Goal: Transaction & Acquisition: Purchase product/service

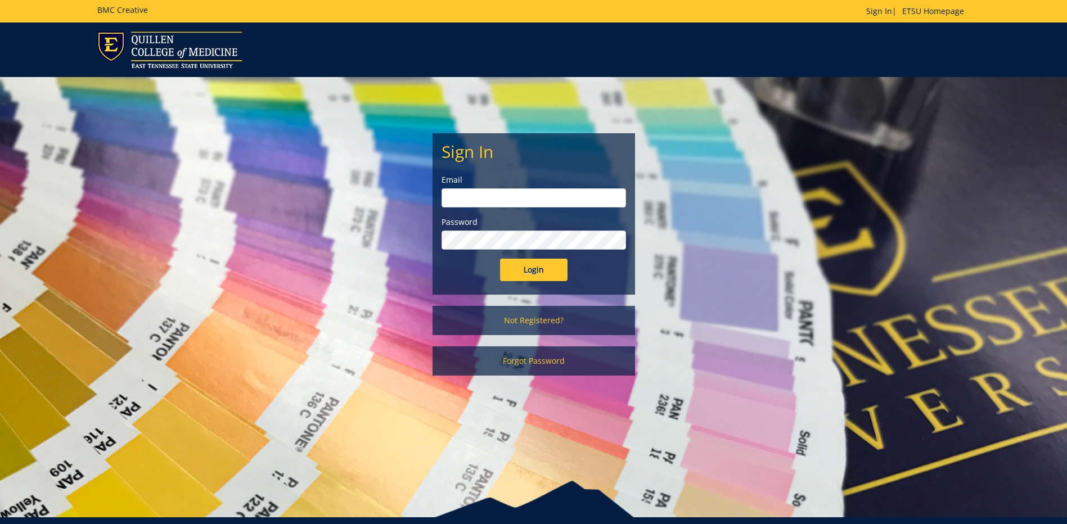
click at [487, 203] on input "email" at bounding box center [534, 197] width 185 height 19
type input "magacha@etsu.edu"
click at [500, 259] on input "Login" at bounding box center [534, 270] width 68 height 23
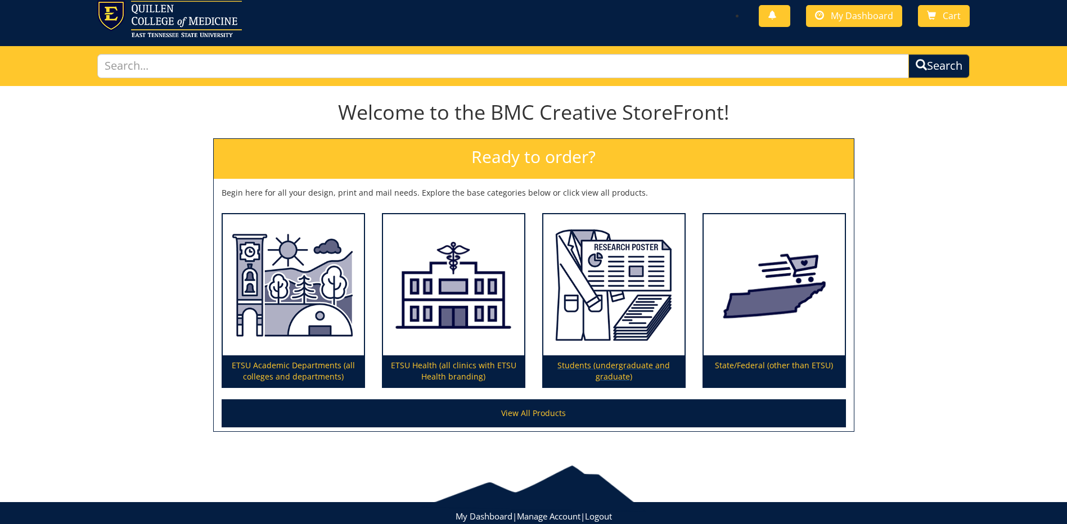
scroll to position [62, 0]
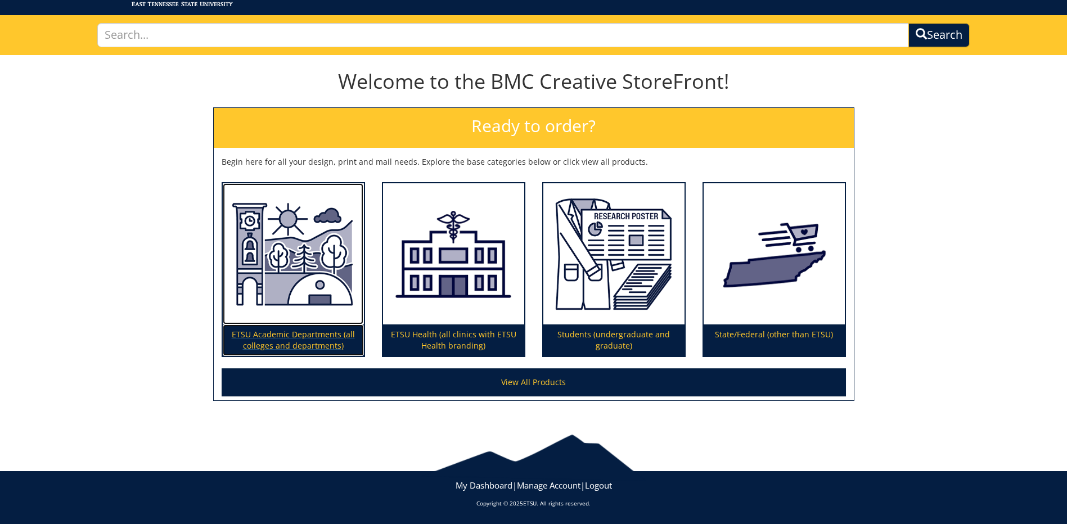
click at [266, 340] on p "ETSU Academic Departments (all colleges and departments)" at bounding box center [293, 341] width 141 height 32
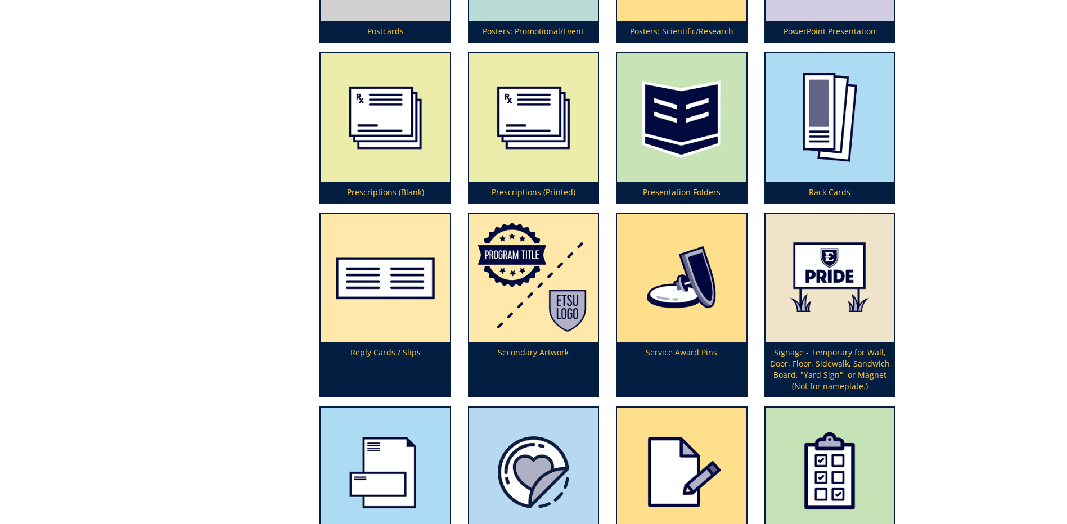
scroll to position [3067, 0]
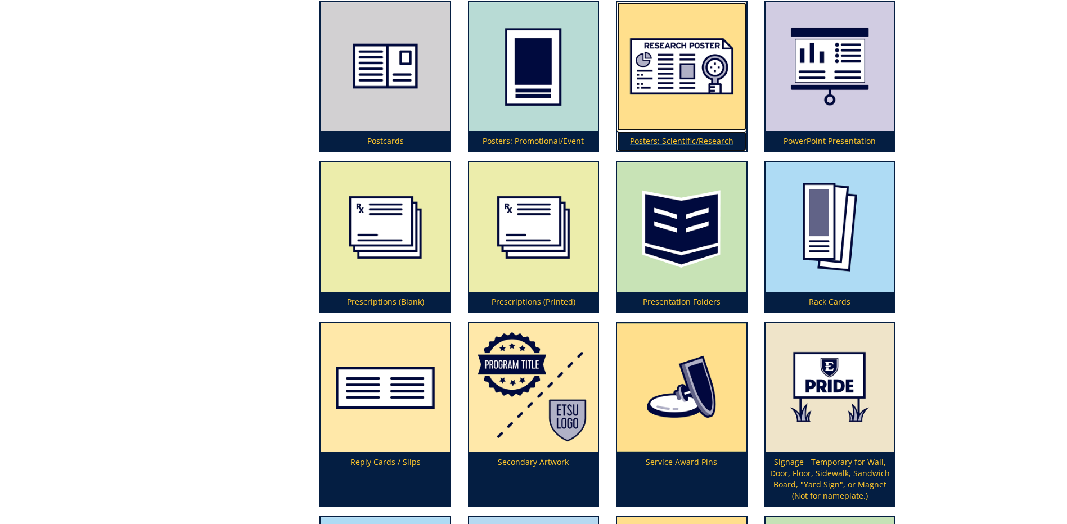
click at [649, 144] on p "Posters: Scientific/Research" at bounding box center [681, 141] width 129 height 20
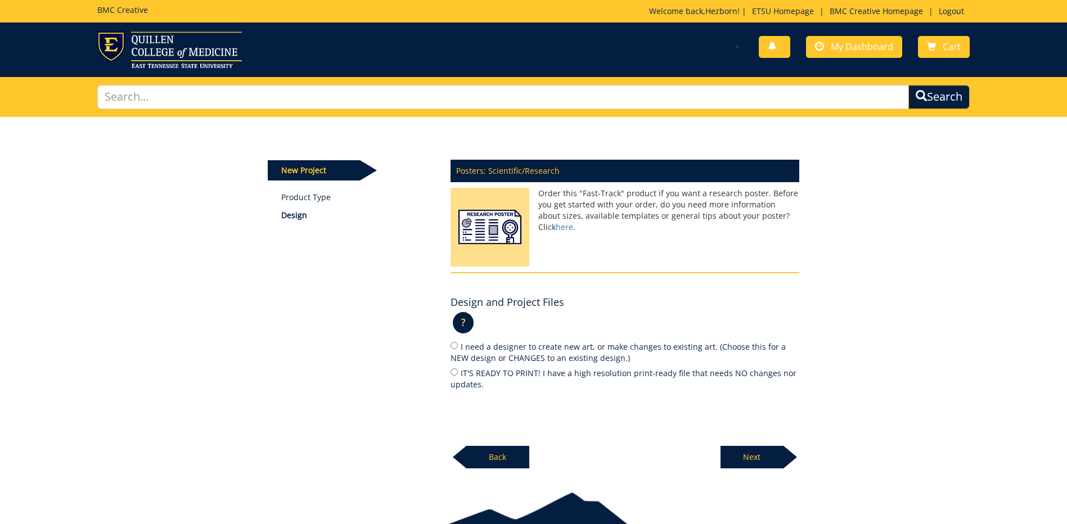
click at [441, 345] on div "New Project Product Type Design Posters: Scientific/Research Order this "Fast-T…" at bounding box center [533, 293] width 549 height 352
click at [452, 349] on input "I need a designer to create new art, or make changes to existing art. (Choose t…" at bounding box center [454, 345] width 7 height 7
radio input "true"
click at [736, 455] on p "Next" at bounding box center [752, 457] width 63 height 23
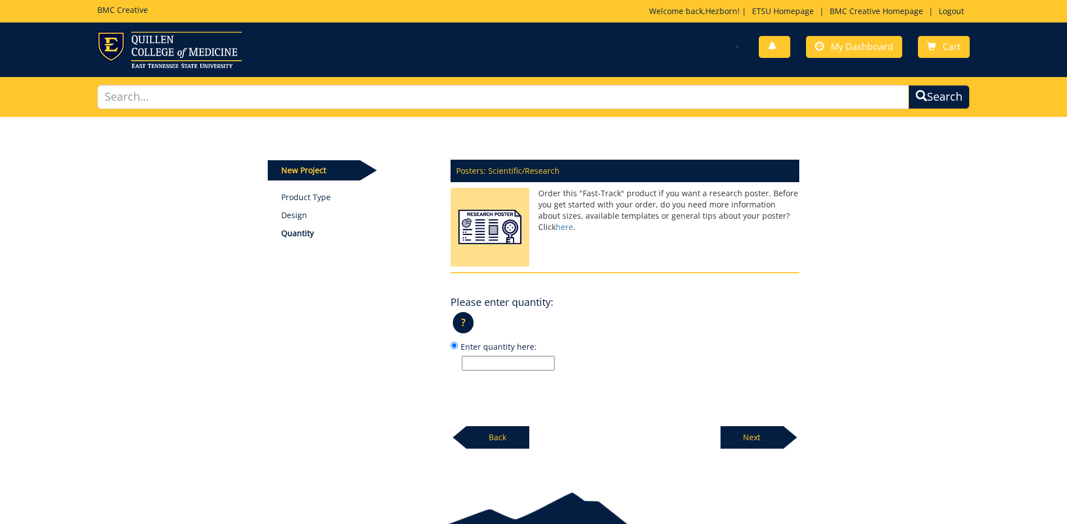
click at [528, 363] on input "Enter quantity here:" at bounding box center [508, 363] width 93 height 15
type input "1"
click at [747, 437] on p "Next" at bounding box center [752, 437] width 63 height 23
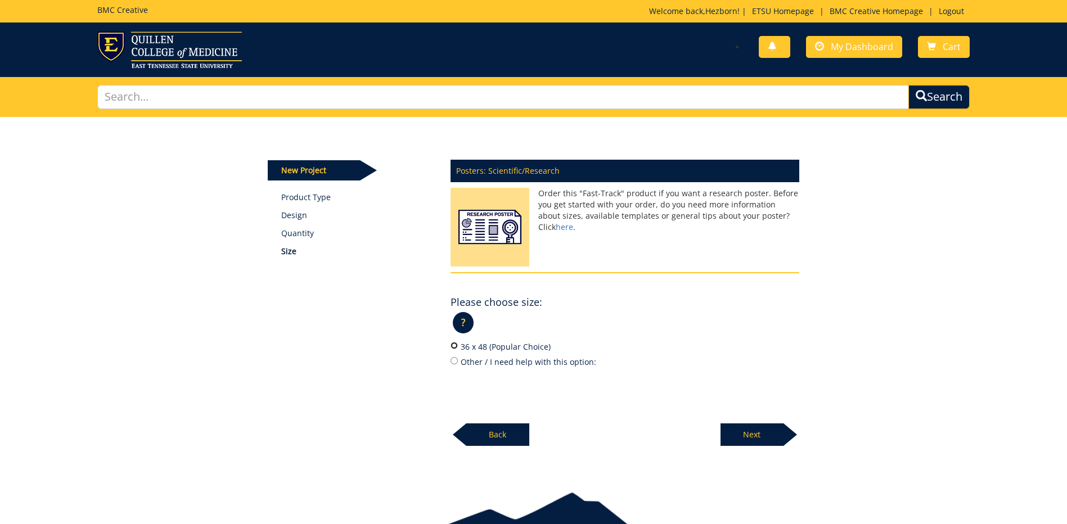
click at [455, 345] on input "36 x 48 (Popular Choice)" at bounding box center [454, 345] width 7 height 7
radio input "true"
click at [752, 428] on p "Next" at bounding box center [752, 435] width 63 height 23
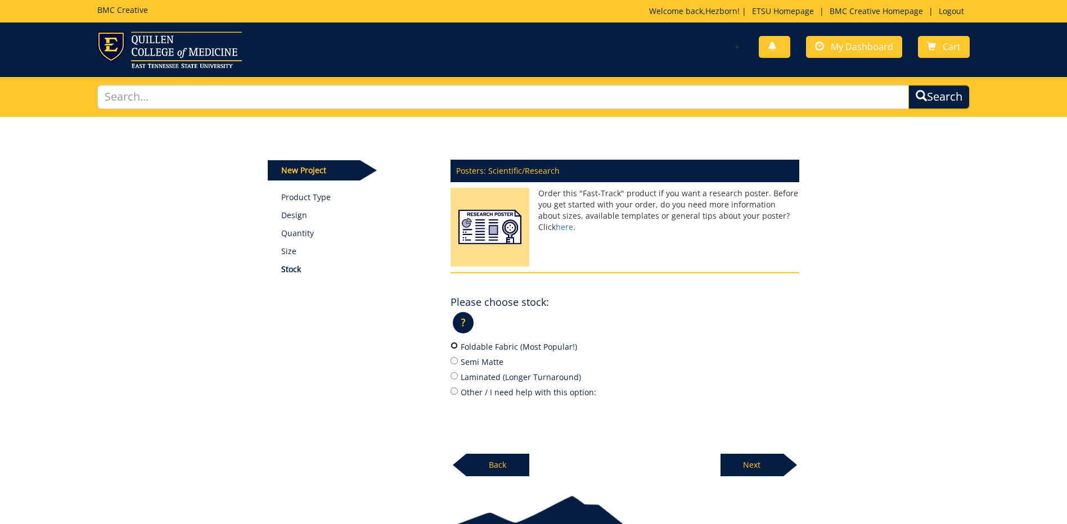
click at [455, 344] on input "Foldable Fabric (Most Popular!)" at bounding box center [454, 345] width 7 height 7
radio input "true"
click at [738, 466] on p "Next" at bounding box center [752, 465] width 63 height 23
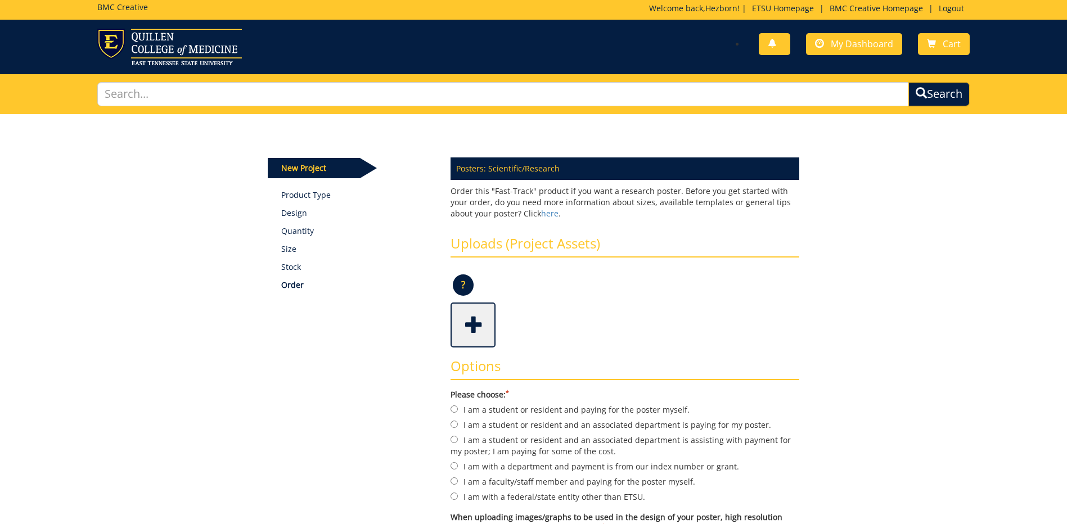
scroll to position [113, 0]
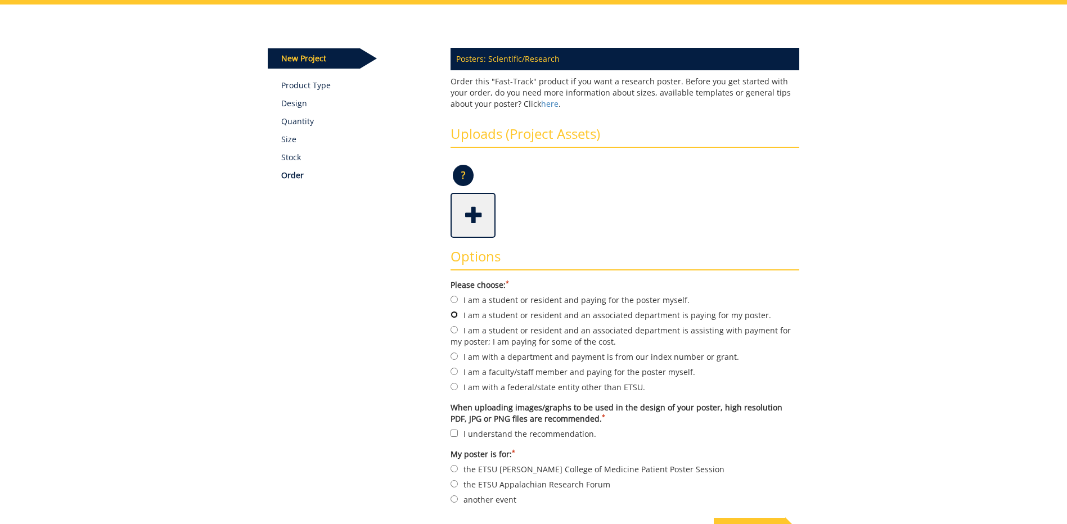
click at [456, 314] on input "I am a student or resident and an associated department is paying for my poster." at bounding box center [454, 314] width 7 height 7
radio input "true"
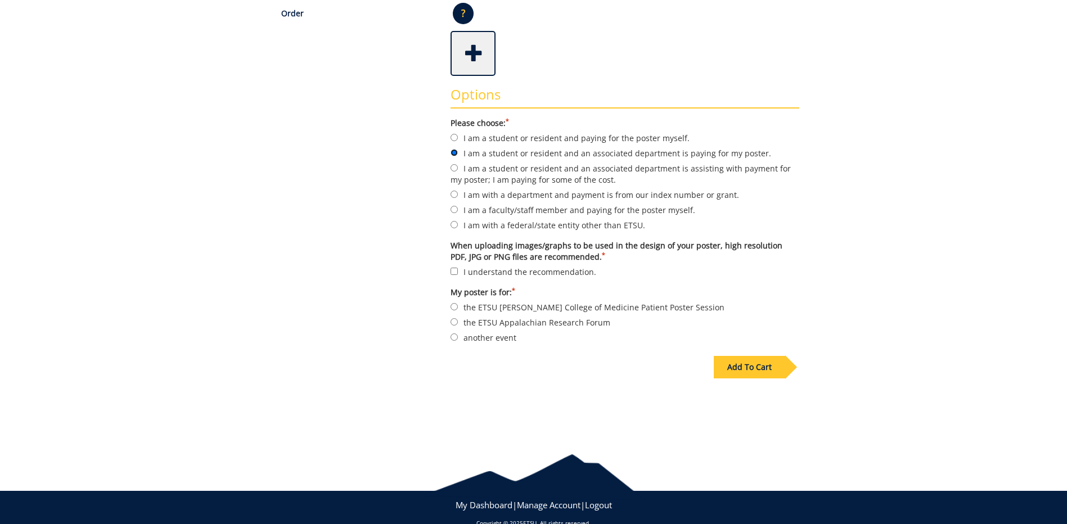
scroll to position [281, 0]
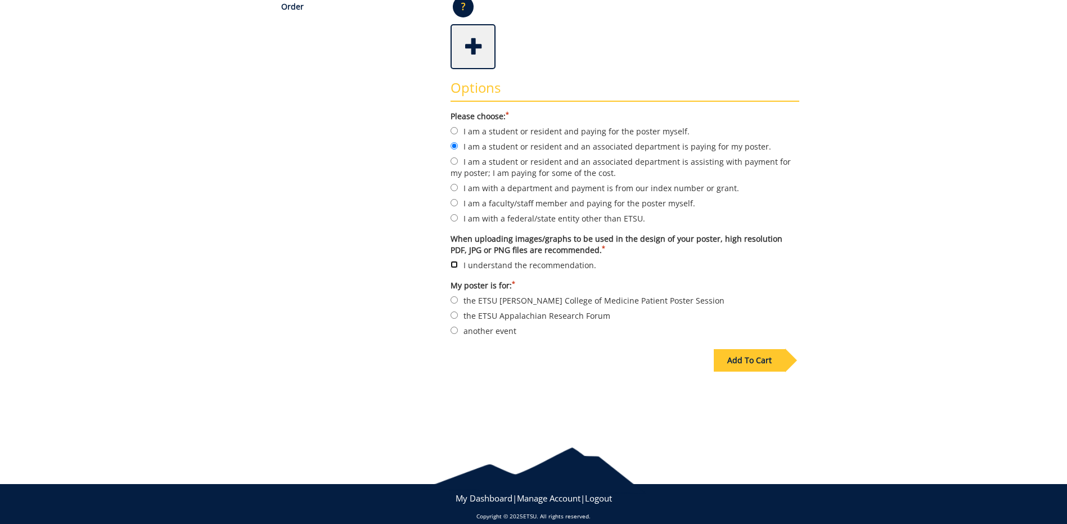
click at [451, 267] on input "I understand the recommendation." at bounding box center [454, 264] width 7 height 7
checkbox input "true"
click at [452, 331] on input "another event" at bounding box center [454, 330] width 7 height 7
radio input "true"
click at [740, 358] on div "Add To Cart" at bounding box center [749, 360] width 71 height 23
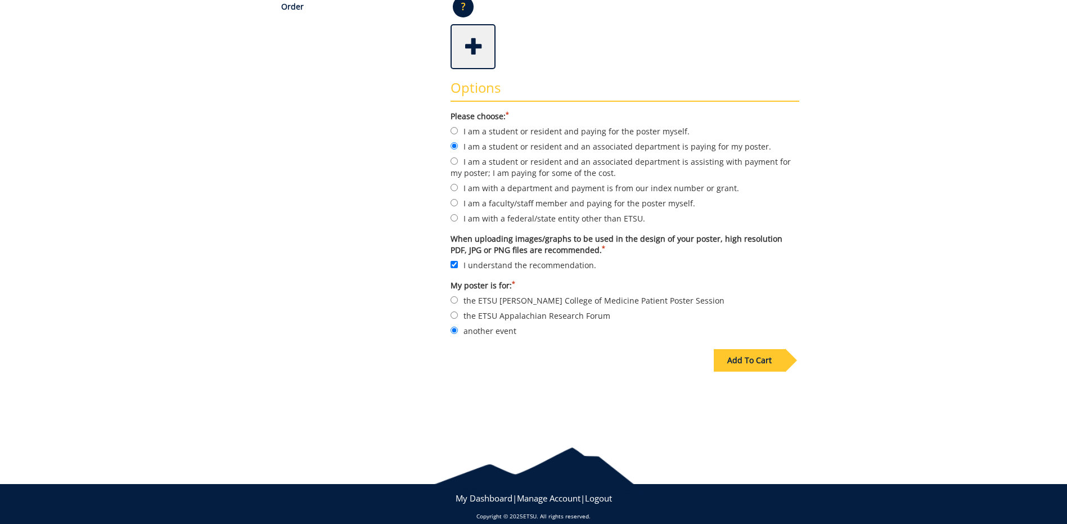
scroll to position [58, 0]
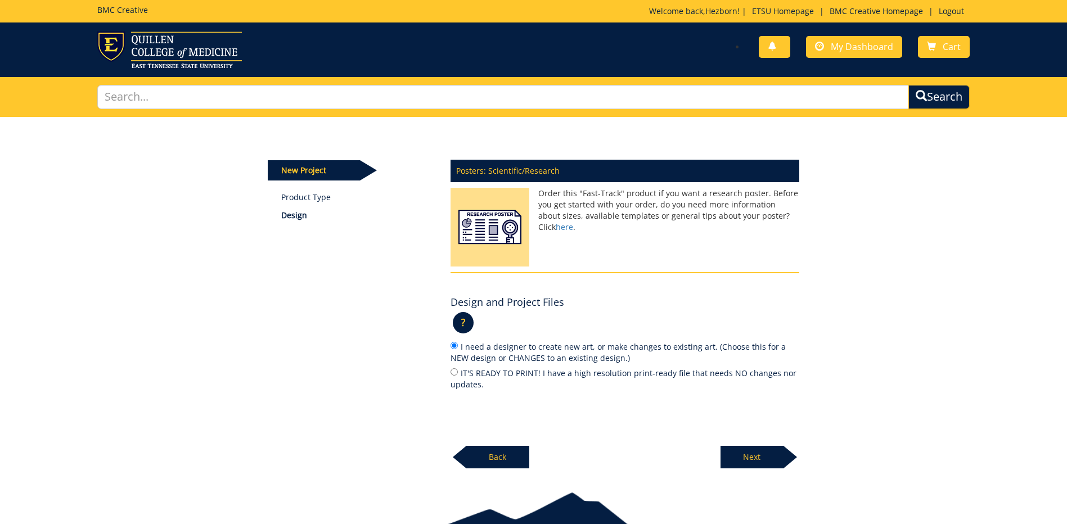
click at [735, 452] on p "Next" at bounding box center [752, 457] width 63 height 23
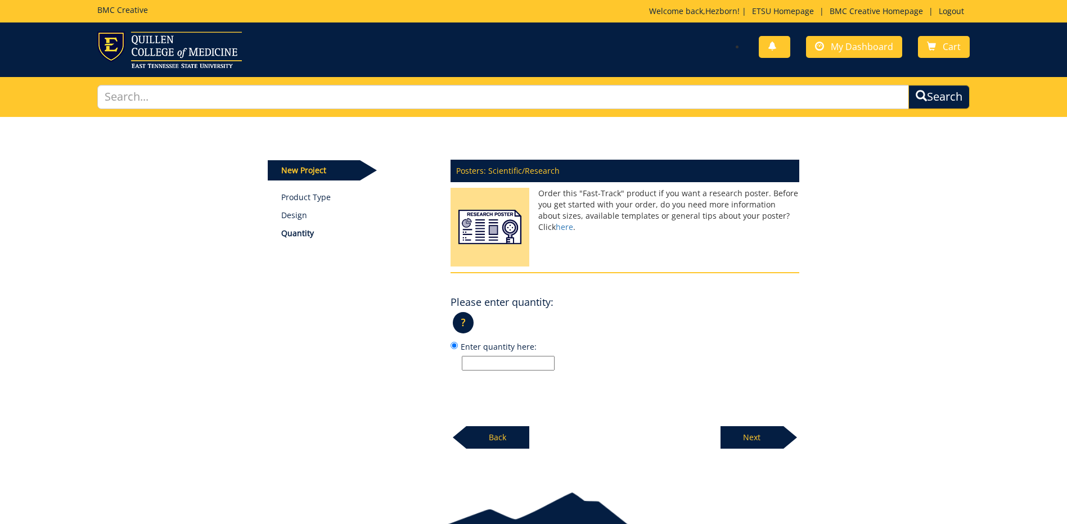
click at [489, 366] on input "Enter quantity here:" at bounding box center [508, 363] width 93 height 15
type input "1"
click at [753, 437] on p "Next" at bounding box center [752, 437] width 63 height 23
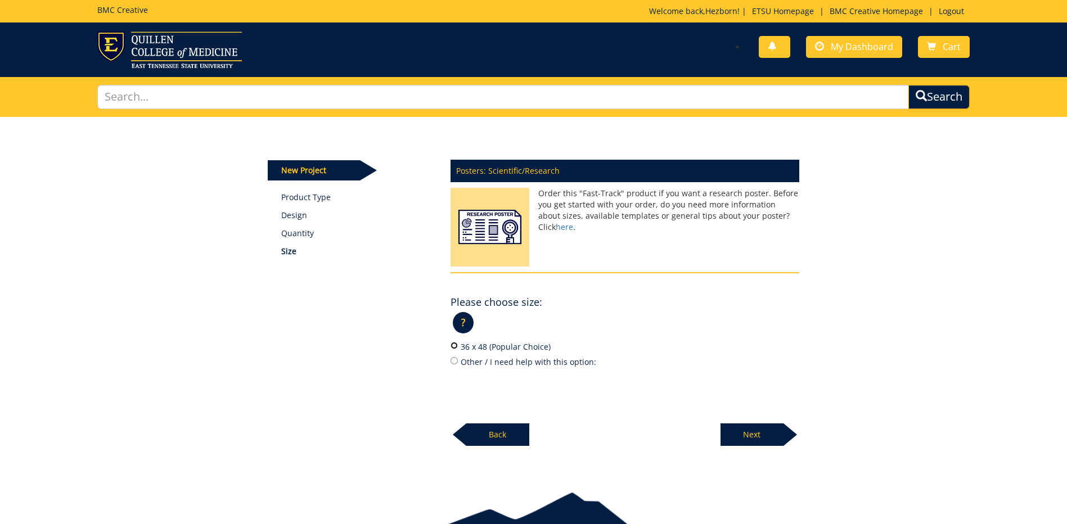
click at [455, 347] on input "36 x 48 (Popular Choice)" at bounding box center [454, 345] width 7 height 7
radio input "true"
click at [756, 439] on p "Next" at bounding box center [752, 435] width 63 height 23
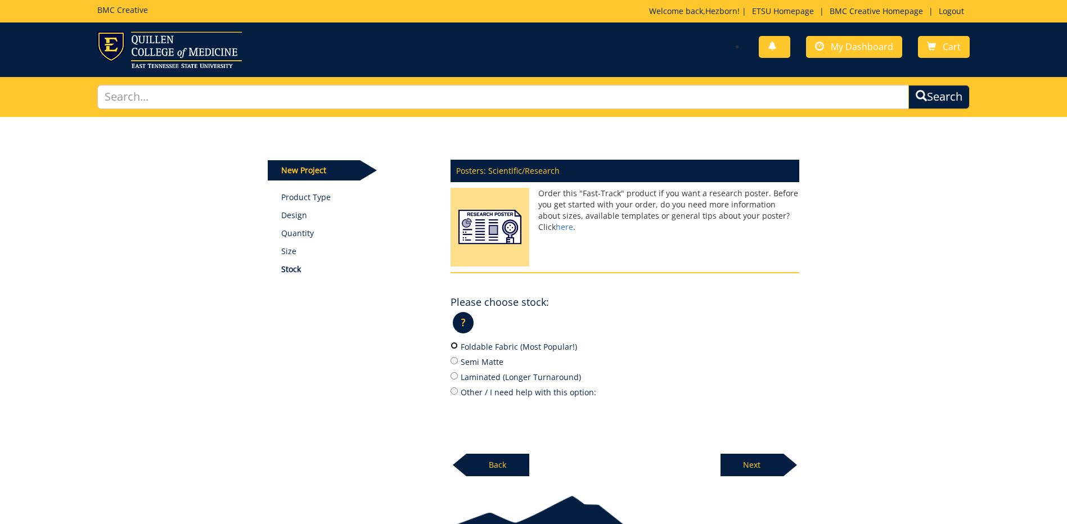
click at [451, 343] on input "Foldable Fabric (Most Popular!)" at bounding box center [454, 345] width 7 height 7
radio input "true"
click at [778, 463] on p "Next" at bounding box center [752, 465] width 63 height 23
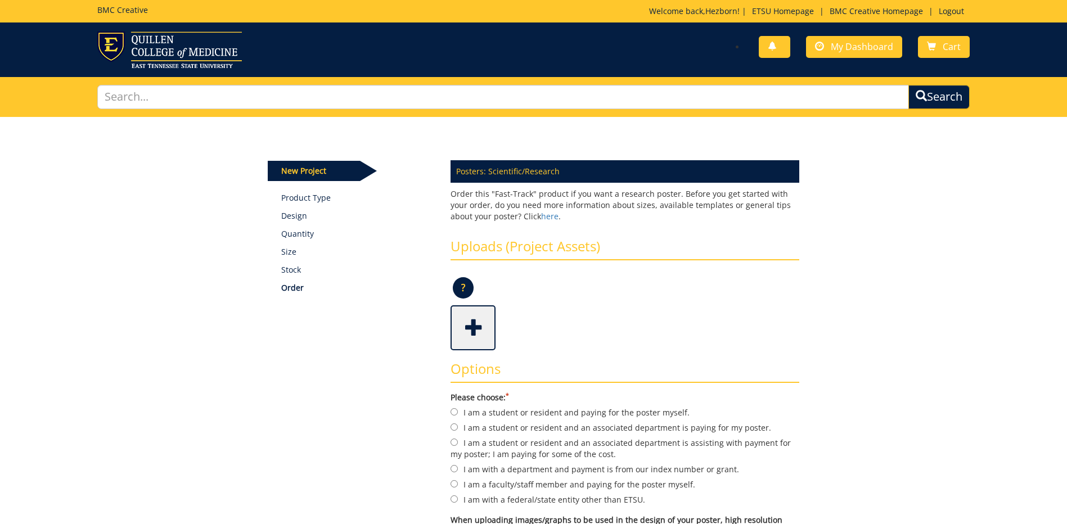
click at [478, 340] on span at bounding box center [474, 326] width 45 height 39
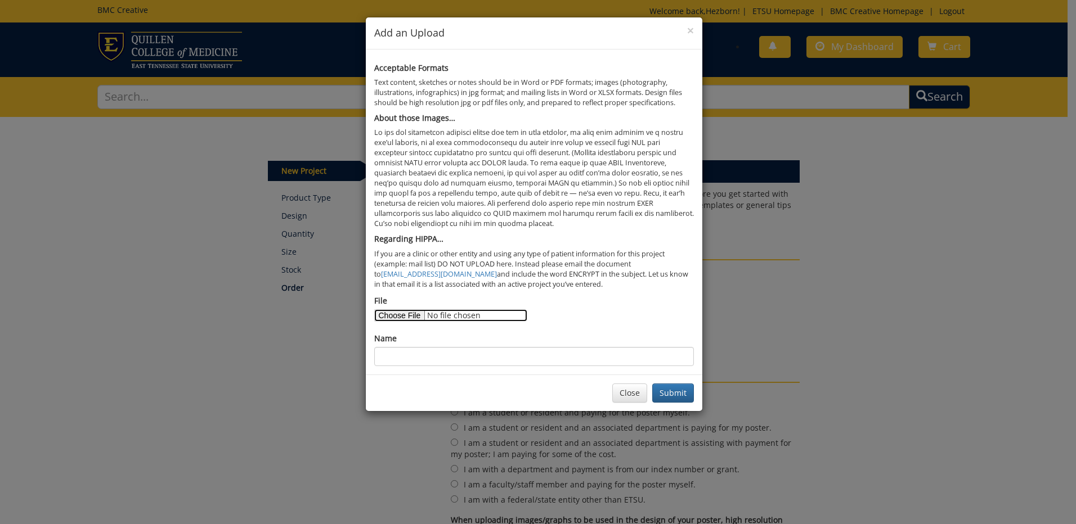
click at [407, 317] on input "File" at bounding box center [450, 315] width 153 height 12
type input "C:\fakepath\semigluatide.pptx"
click at [493, 356] on input "Name" at bounding box center [534, 356] width 320 height 19
type input "Semiglutide case report"
click at [675, 387] on button "Submit" at bounding box center [673, 393] width 42 height 19
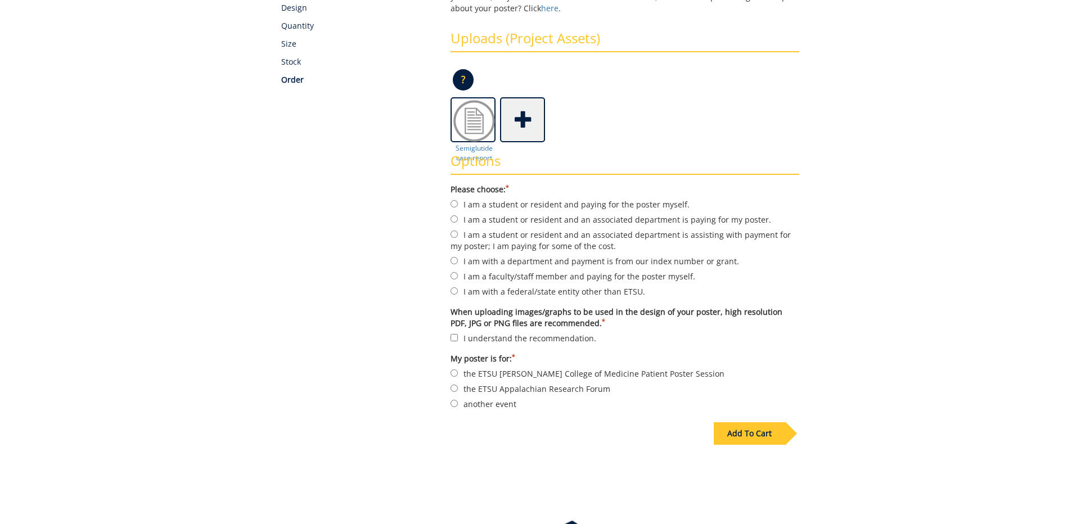
scroll to position [225, 0]
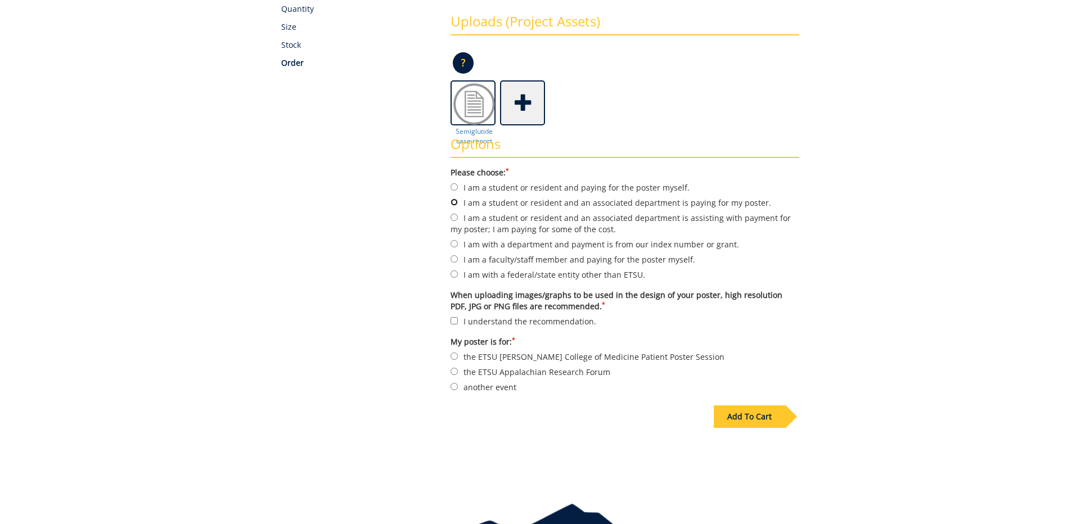
click at [452, 199] on input "I am a student or resident and an associated department is paying for my poster." at bounding box center [454, 202] width 7 height 7
radio input "true"
click at [453, 388] on input "another event" at bounding box center [454, 386] width 7 height 7
radio input "true"
click at [457, 322] on input "I understand the recommendation." at bounding box center [454, 320] width 7 height 7
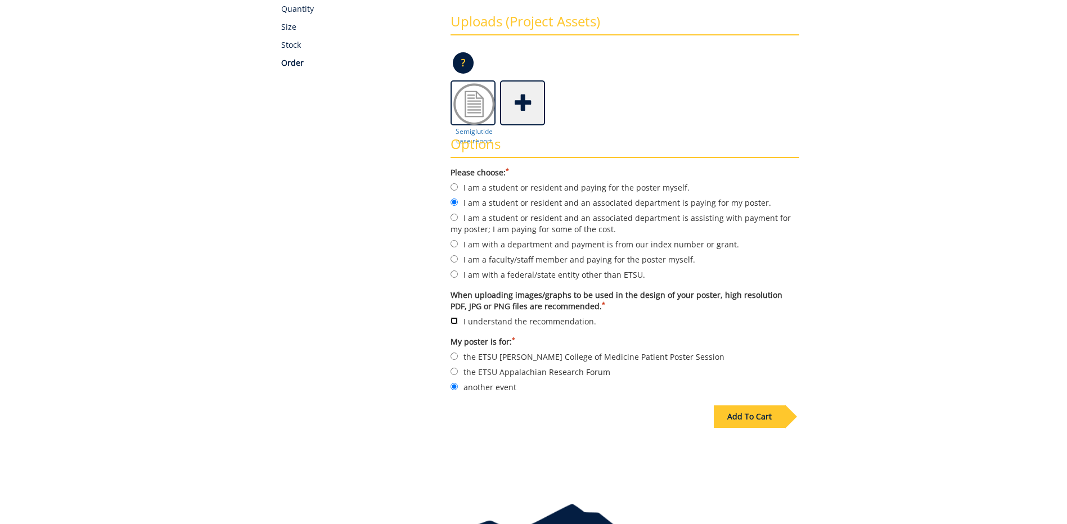
checkbox input "true"
click at [529, 109] on span at bounding box center [523, 101] width 45 height 39
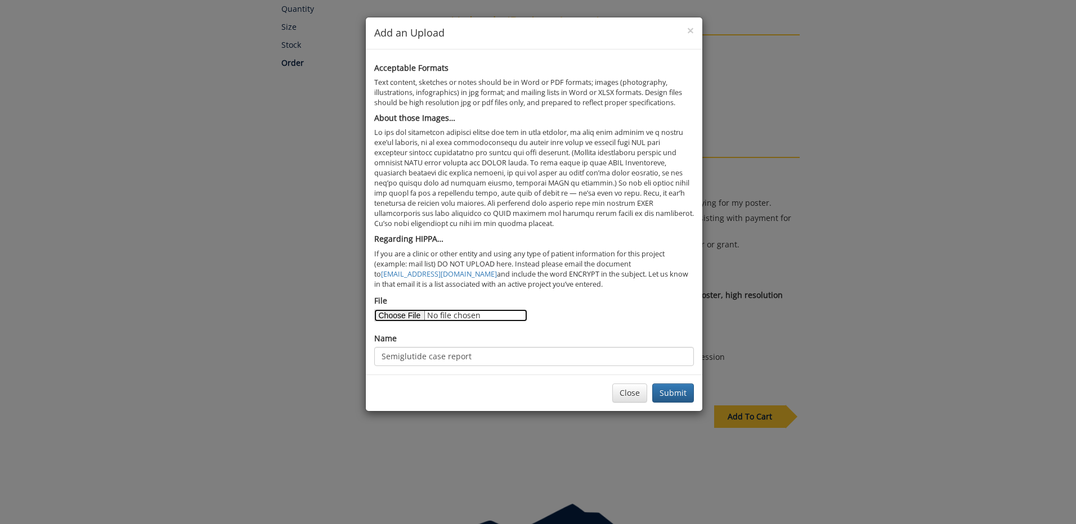
click at [398, 315] on input "File" at bounding box center [450, 315] width 153 height 12
type input "C:\fakepath\gutbrain.pptx"
click at [627, 401] on button "Close" at bounding box center [629, 393] width 35 height 19
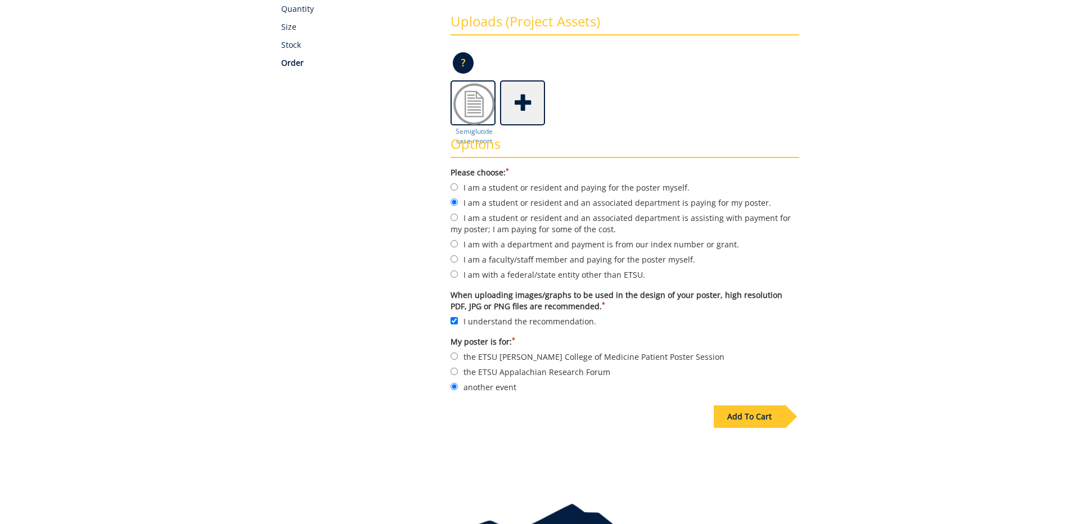
click at [528, 104] on span at bounding box center [523, 101] width 45 height 39
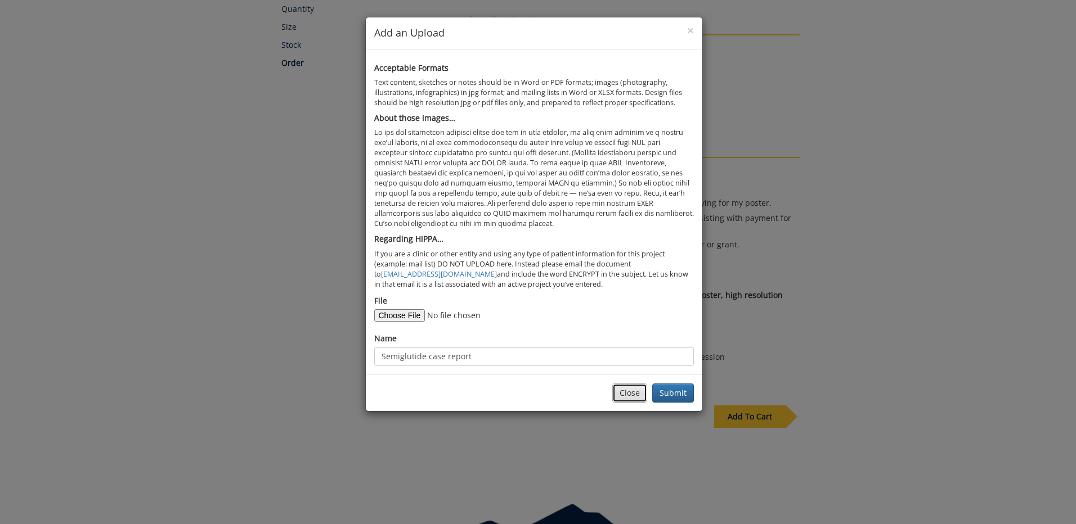
click at [619, 396] on button "Close" at bounding box center [629, 393] width 35 height 19
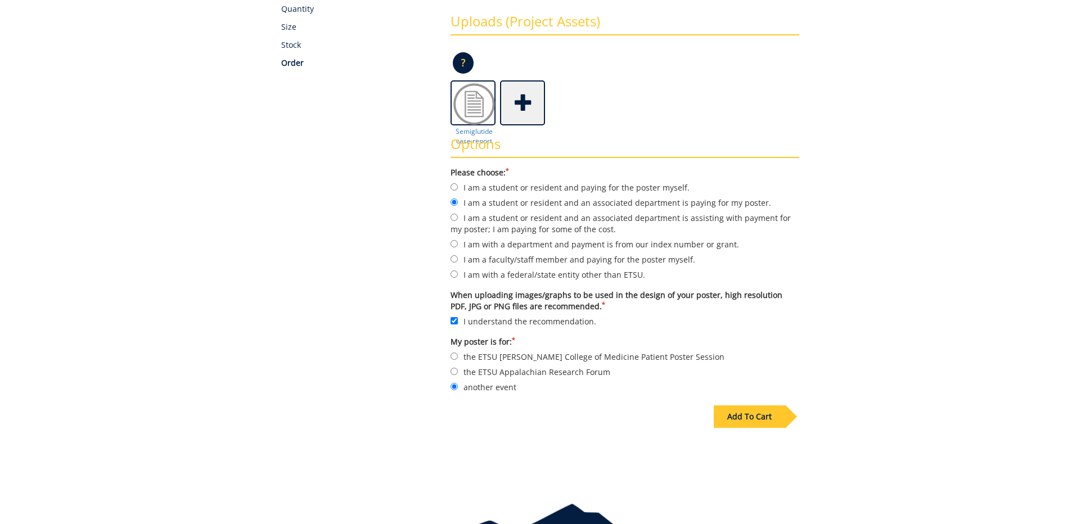
click at [473, 127] on div "Options Please choose: * I am a student or resident and paying for the poster m…" at bounding box center [625, 260] width 366 height 271
click at [474, 134] on div "Options Please choose: * I am a student or resident and paying for the poster m…" at bounding box center [625, 260] width 366 height 271
click at [473, 133] on div "Options Please choose: * I am a student or resident and paying for the poster m…" at bounding box center [625, 260] width 366 height 271
click at [516, 110] on span at bounding box center [523, 101] width 45 height 39
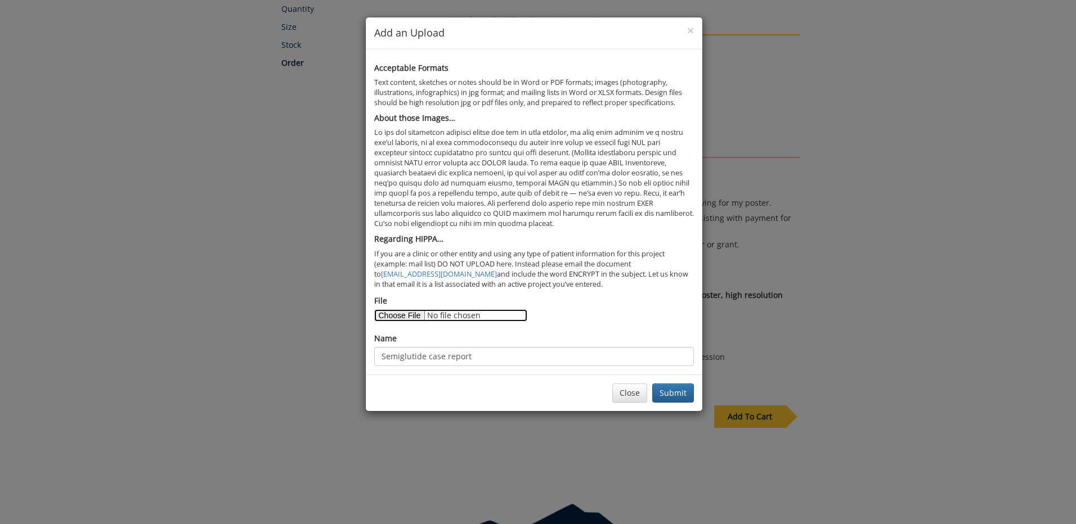
click at [401, 315] on input "File" at bounding box center [450, 315] width 153 height 12
click at [676, 393] on button "Submit" at bounding box center [673, 393] width 42 height 19
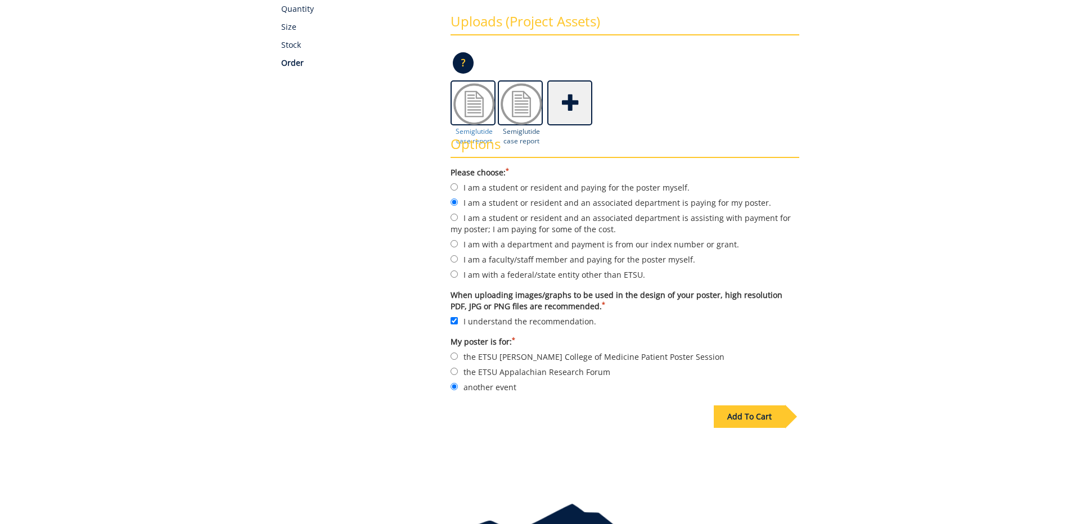
click at [515, 116] on img at bounding box center [521, 104] width 45 height 45
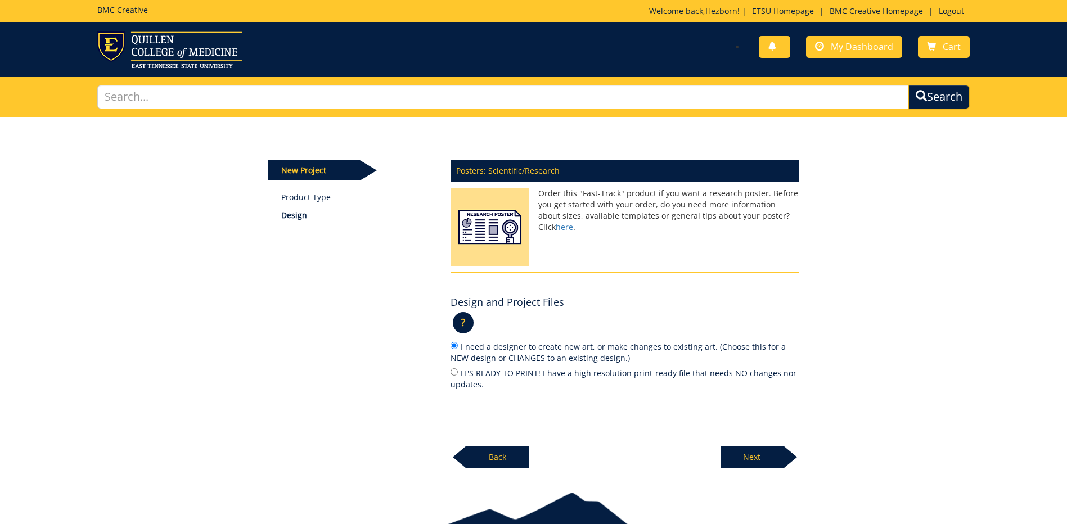
click at [762, 452] on p "Next" at bounding box center [752, 457] width 63 height 23
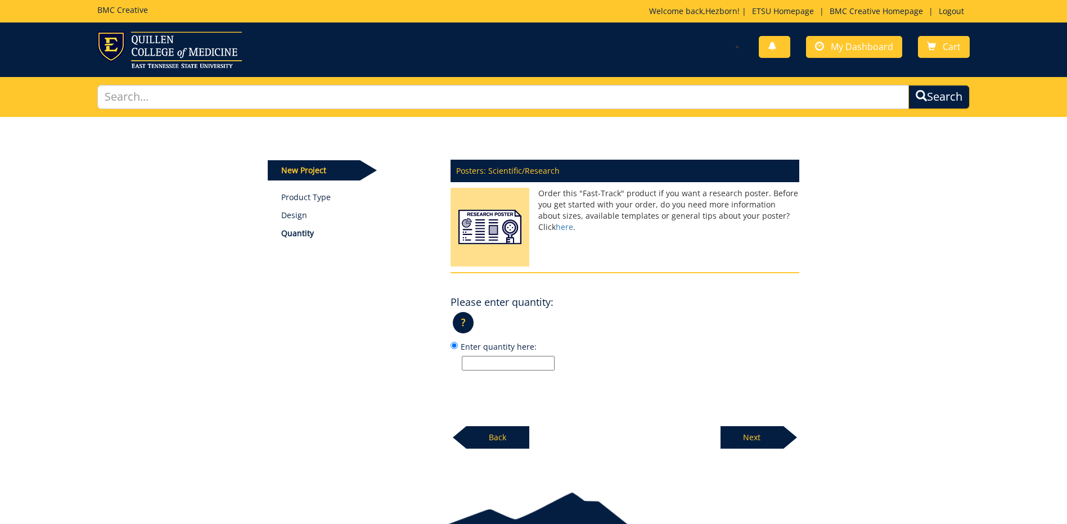
click at [524, 354] on label "Enter quantity here:" at bounding box center [625, 355] width 349 height 30
click at [458, 349] on input "Enter quantity here:" at bounding box center [454, 345] width 7 height 7
click at [524, 363] on input "Enter quantity here:" at bounding box center [508, 363] width 93 height 15
type input "1"
click at [762, 435] on p "Next" at bounding box center [752, 437] width 63 height 23
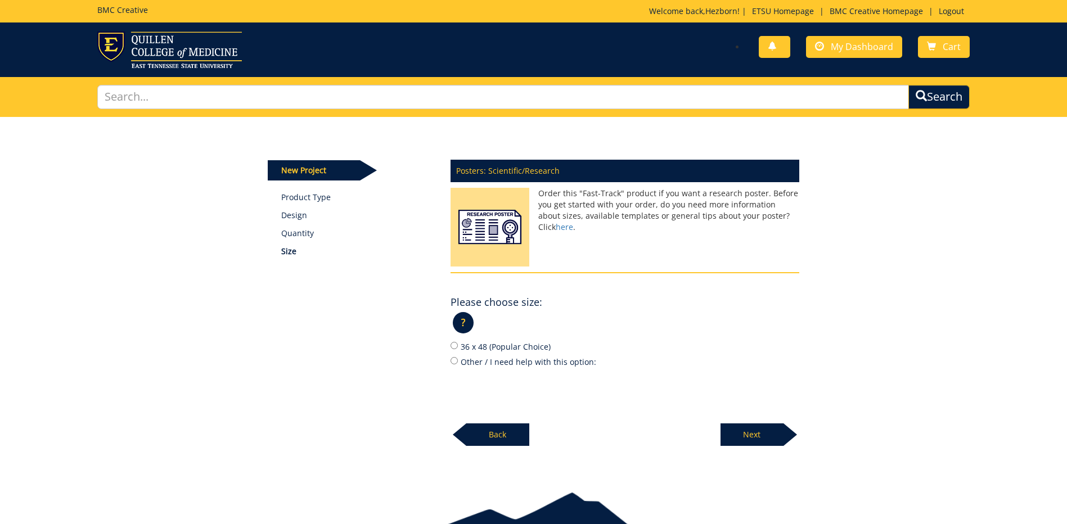
click at [502, 345] on label "36 x 48 (Popular Choice)" at bounding box center [625, 346] width 349 height 12
click at [458, 345] on input "36 x 48 (Popular Choice)" at bounding box center [454, 345] width 7 height 7
radio input "true"
click at [757, 432] on p "Next" at bounding box center [752, 435] width 63 height 23
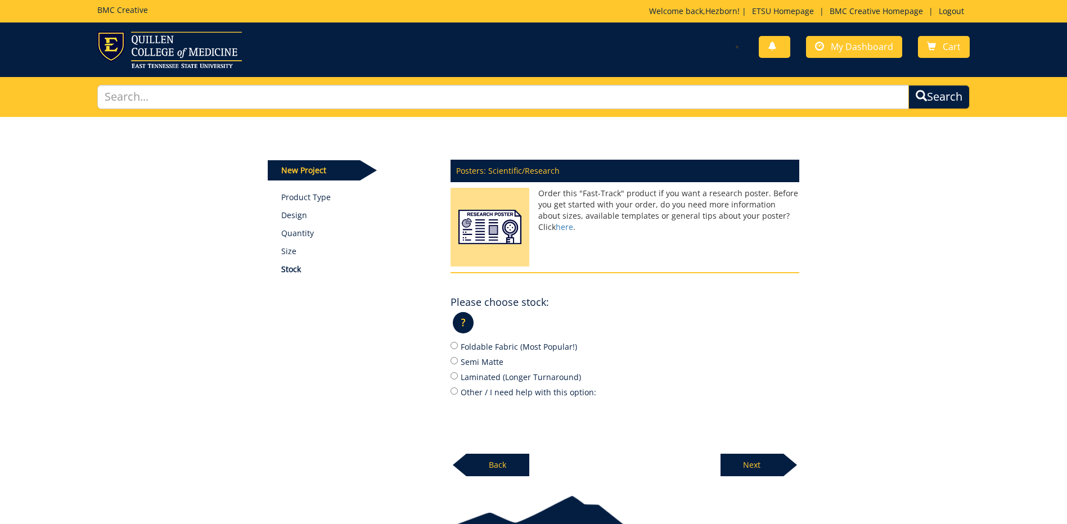
click at [480, 343] on label "Foldable Fabric (Most Popular!)" at bounding box center [625, 346] width 349 height 12
click at [458, 343] on input "Foldable Fabric (Most Popular!)" at bounding box center [454, 345] width 7 height 7
radio input "true"
click at [759, 462] on p "Next" at bounding box center [752, 465] width 63 height 23
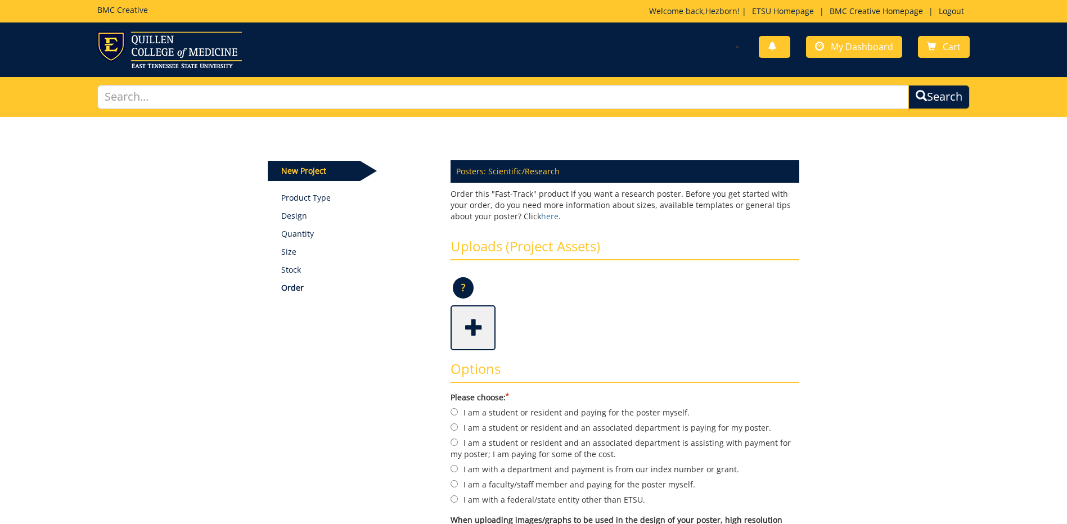
click at [473, 332] on span at bounding box center [474, 326] width 45 height 39
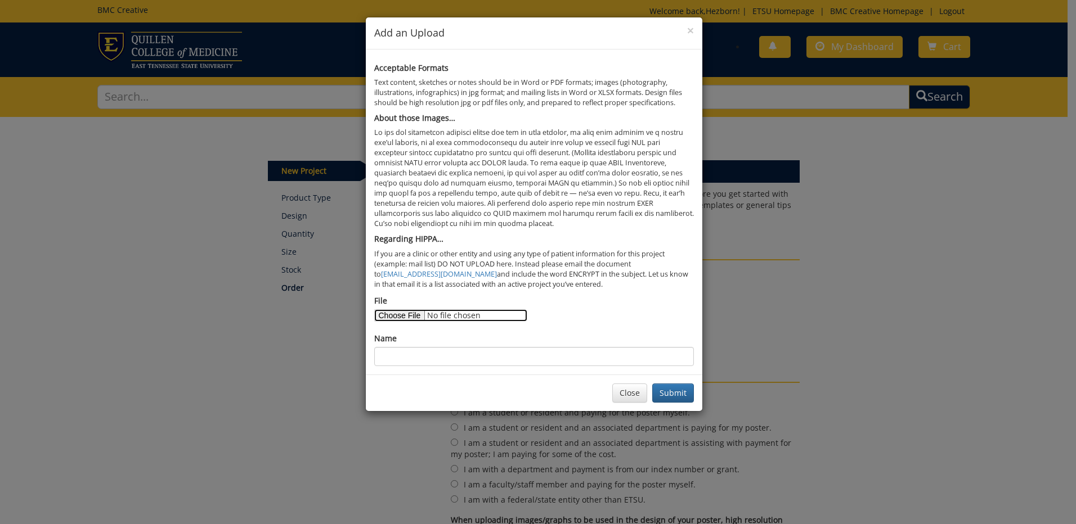
click at [401, 312] on input "File" at bounding box center [450, 315] width 153 height 12
type input "C:\fakepath\gutbrain.pptx"
click at [662, 395] on button "Submit" at bounding box center [673, 393] width 42 height 19
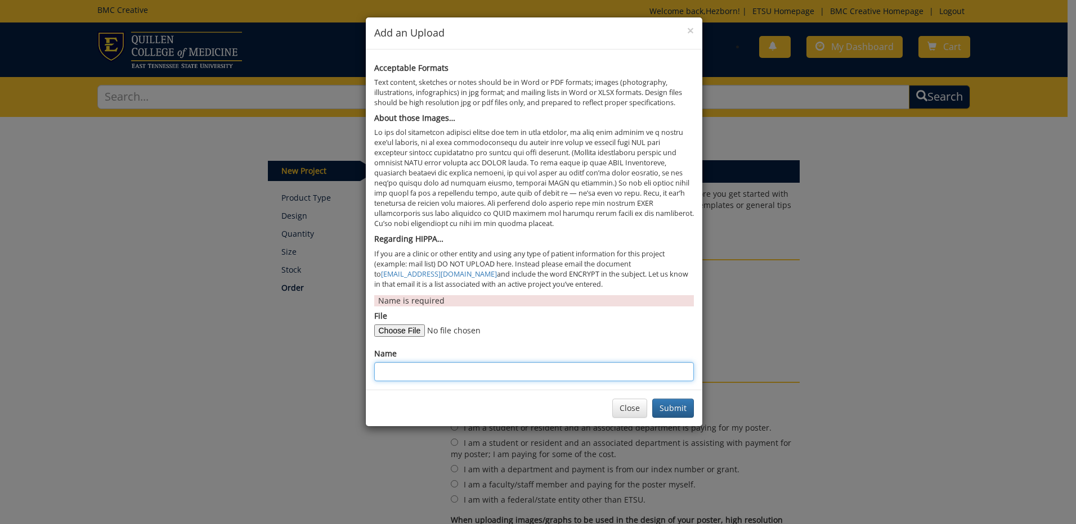
click at [419, 367] on input "Name" at bounding box center [534, 371] width 320 height 19
type input "Gut brain axis abstract"
click at [683, 417] on button "Submit" at bounding box center [673, 408] width 42 height 19
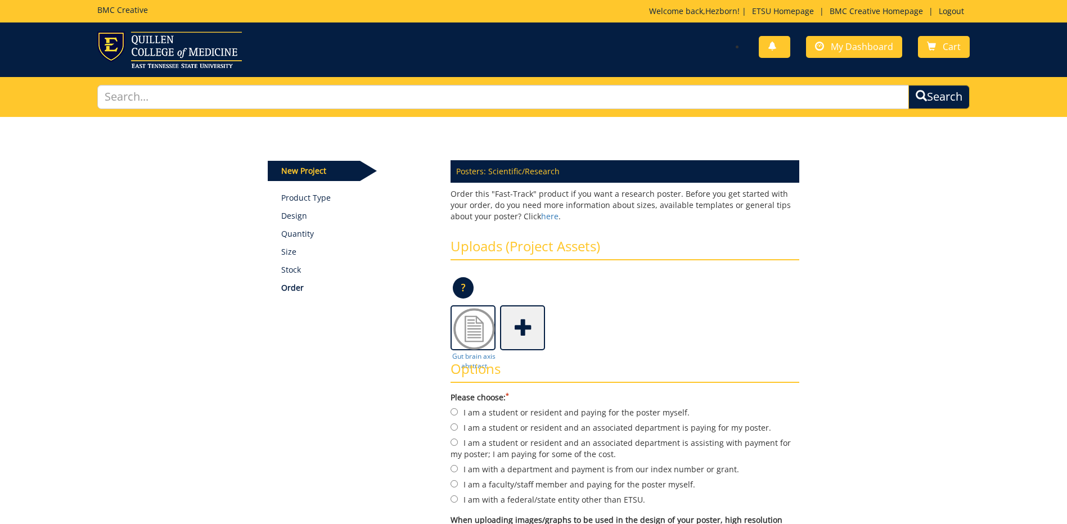
click at [537, 336] on span at bounding box center [523, 326] width 45 height 39
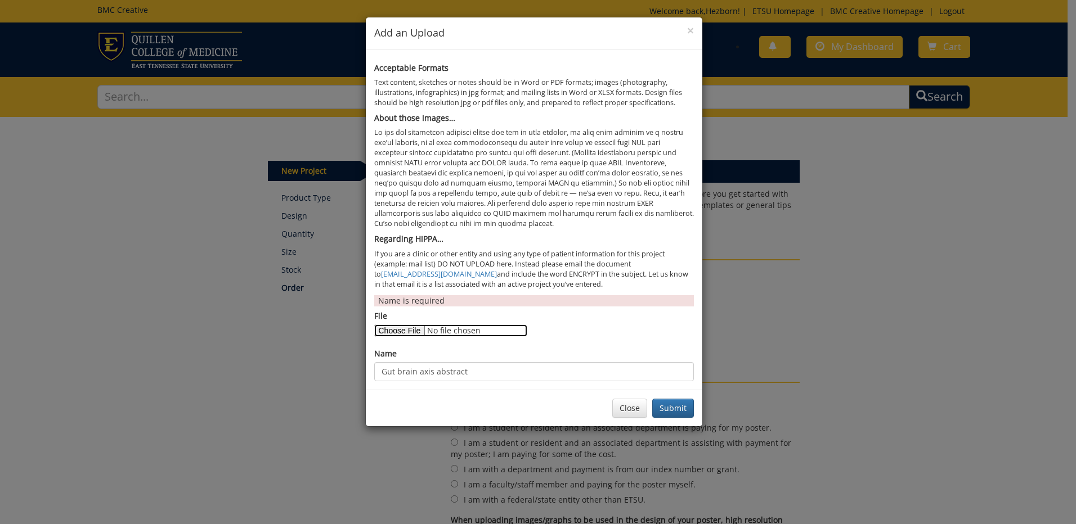
click at [411, 332] on input "File" at bounding box center [450, 331] width 153 height 12
type input "C:\fakepath\semigluatide.pptx"
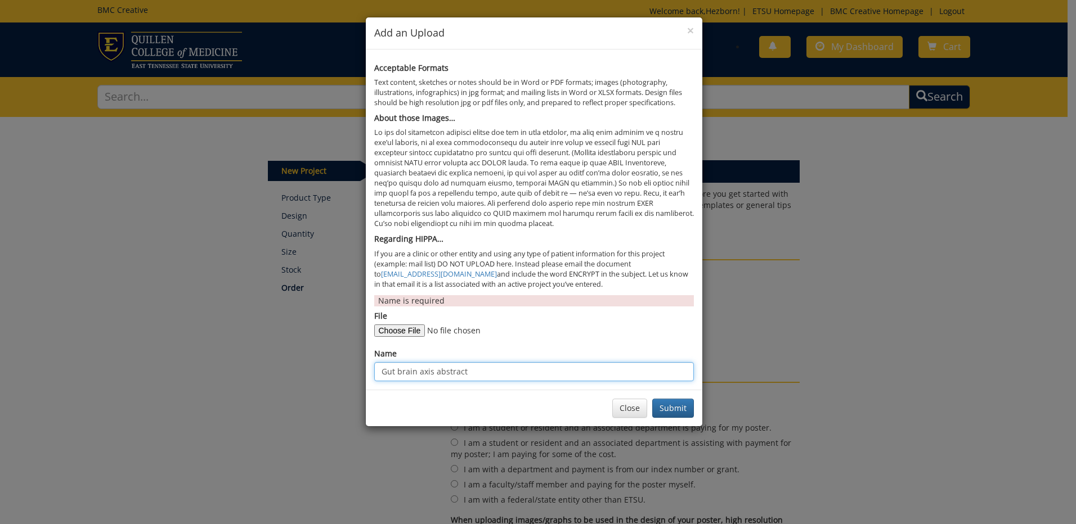
click at [457, 370] on input "Gut brain axis abstract" at bounding box center [534, 371] width 320 height 19
drag, startPoint x: 402, startPoint y: 379, endPoint x: 358, endPoint y: 377, distance: 43.9
click at [352, 377] on div "× Add an Upload Acceptable Formats Text content, sketches or notes should be in…" at bounding box center [538, 262] width 1076 height 524
drag, startPoint x: 488, startPoint y: 368, endPoint x: 363, endPoint y: 376, distance: 125.7
click at [363, 376] on div "× Add an Upload Acceptable Formats Text content, sketches or notes should be in…" at bounding box center [538, 262] width 1076 height 524
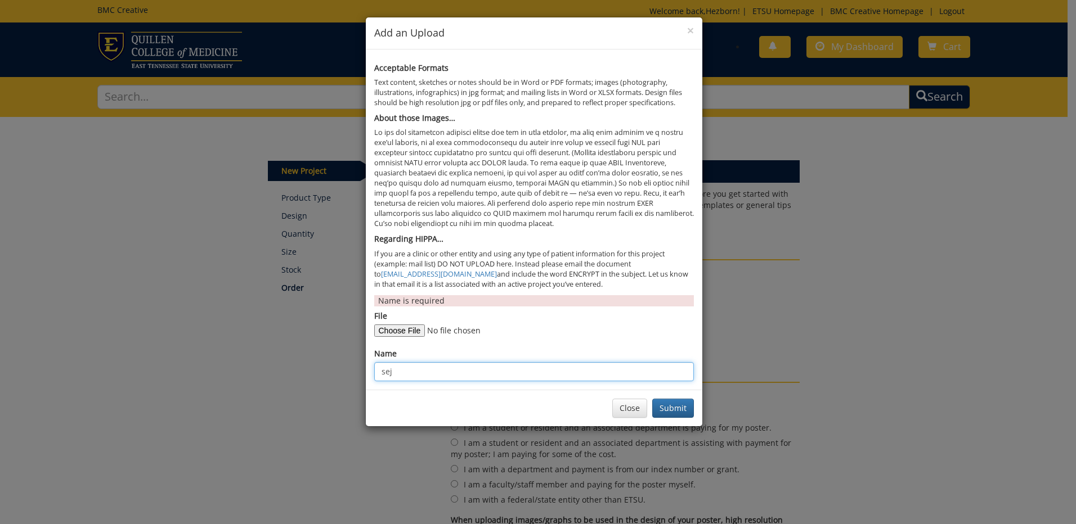
type input "Semiglutide case report"
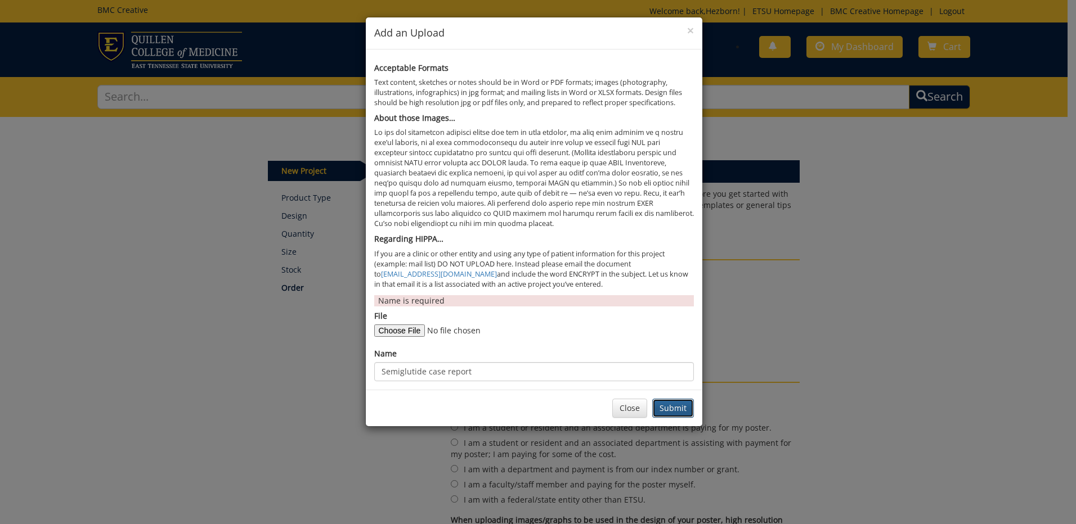
click at [671, 410] on button "Submit" at bounding box center [673, 408] width 42 height 19
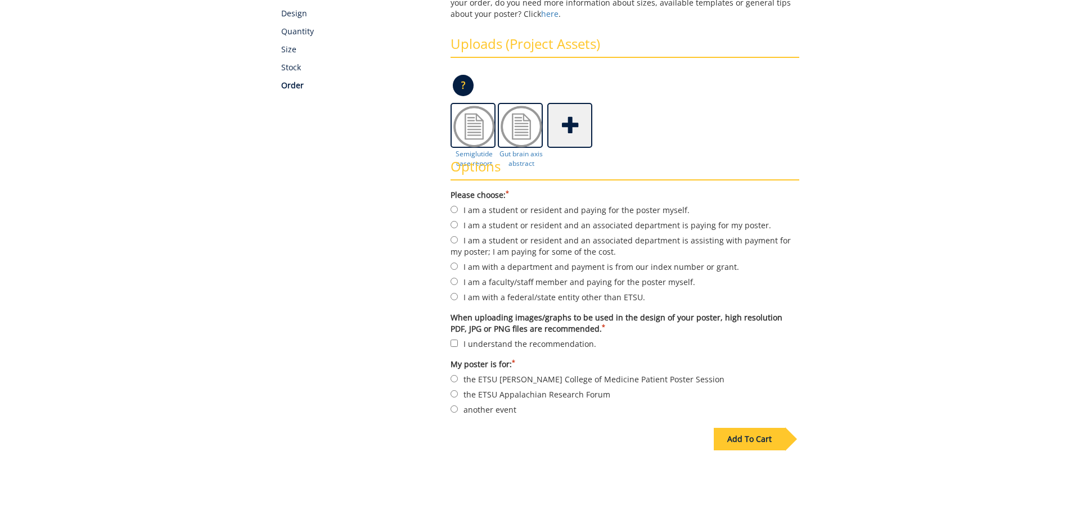
scroll to position [225, 0]
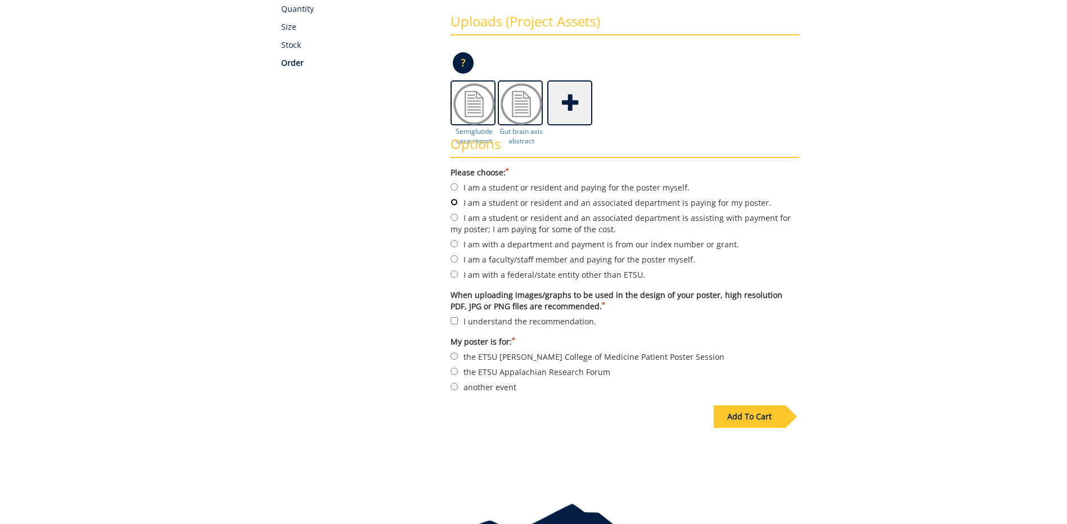
click at [457, 203] on input "I am a student or resident and an associated department is paying for my poster." at bounding box center [454, 202] width 7 height 7
radio input "true"
click at [455, 322] on input "I understand the recommendation." at bounding box center [454, 320] width 7 height 7
checkbox input "true"
click at [453, 354] on input "the ETSU Quillen College of Medicine Patient Poster Session" at bounding box center [454, 356] width 7 height 7
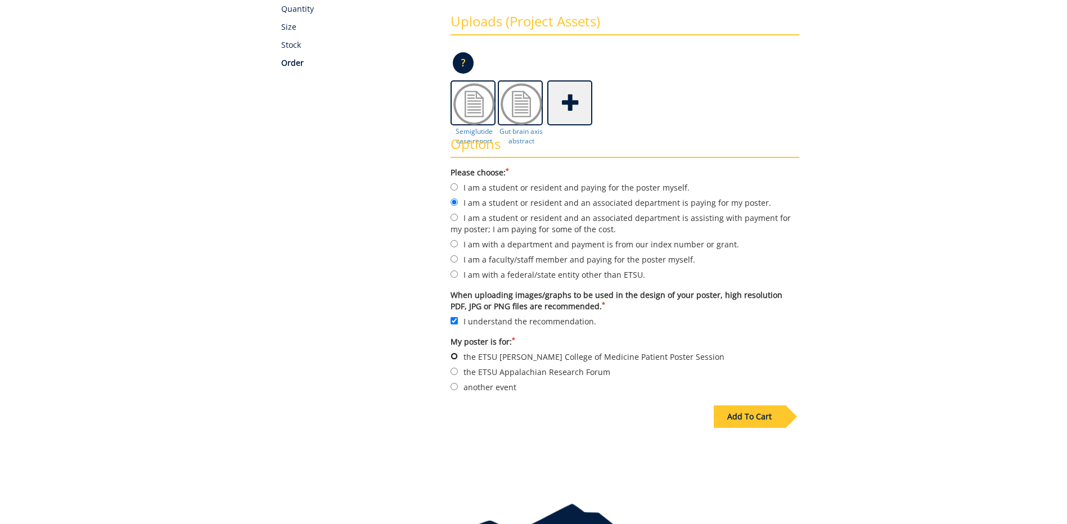
radio input "true"
click at [573, 104] on span at bounding box center [571, 101] width 45 height 39
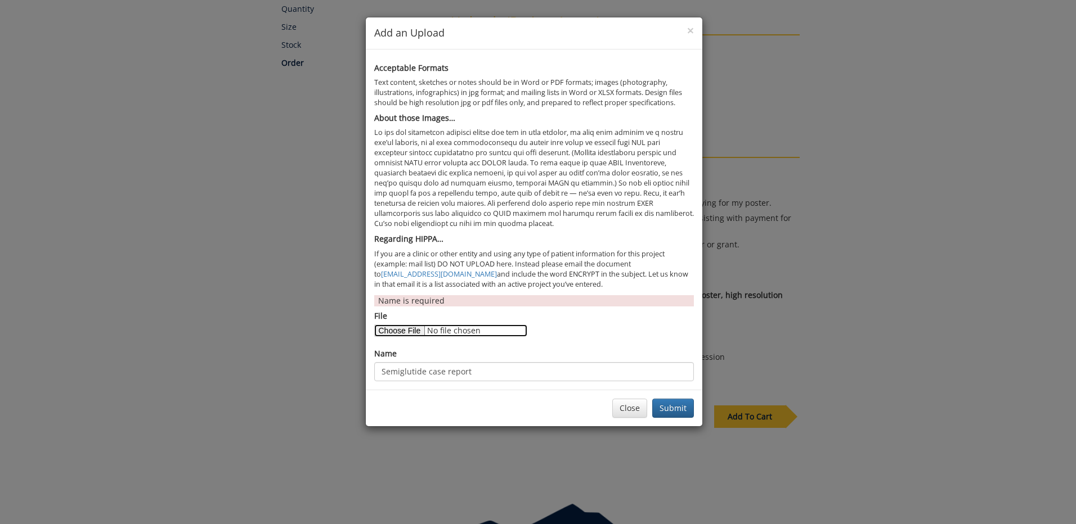
click at [406, 329] on input "File" at bounding box center [450, 331] width 153 height 12
type input "C:\fakepath\Metastatic Mislead_COPY.pdf"
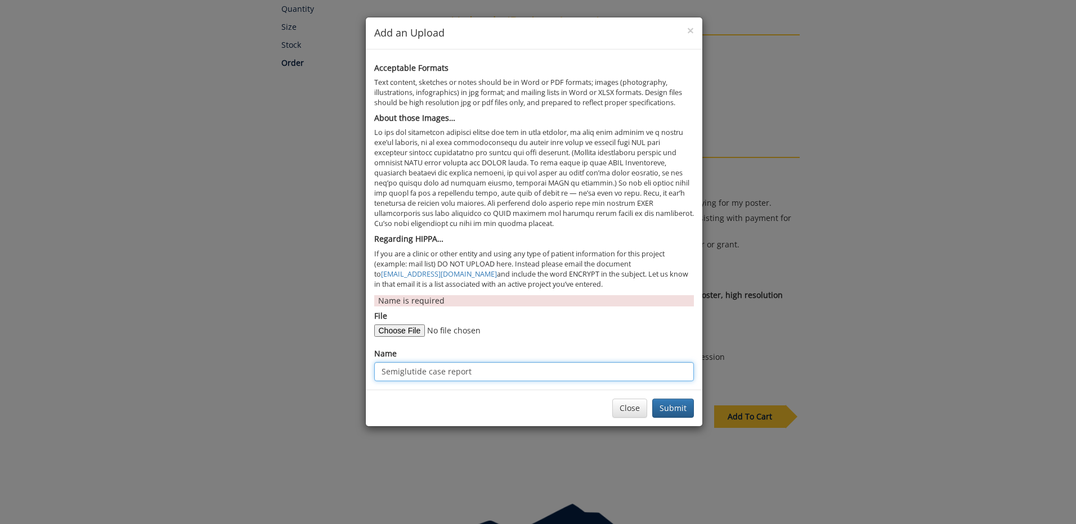
drag, startPoint x: 485, startPoint y: 366, endPoint x: 334, endPoint y: 368, distance: 151.4
click at [334, 368] on div "× Add an Upload Acceptable Formats Text content, sketches or notes should be in…" at bounding box center [538, 262] width 1076 height 524
type input "metastatic mislead abstract"
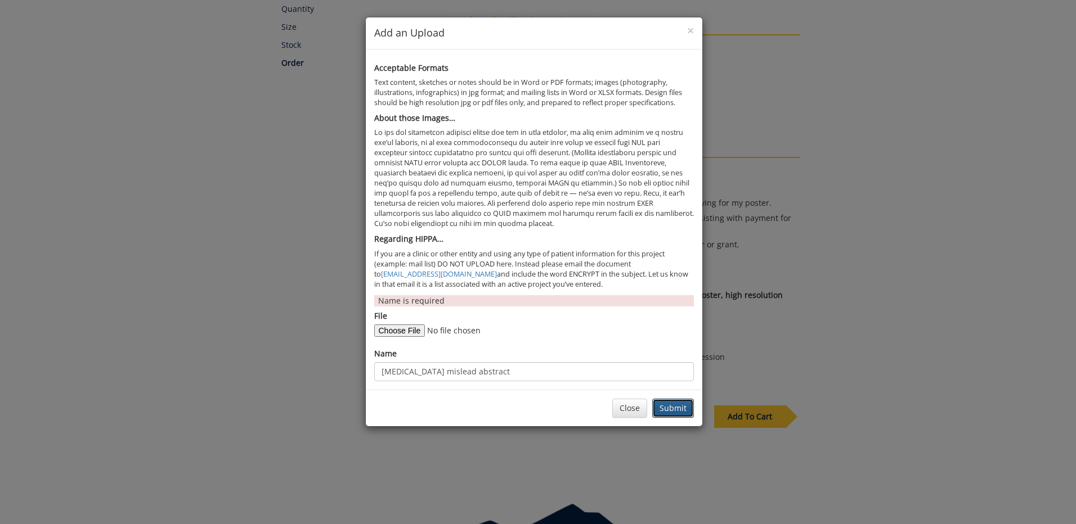
click at [673, 406] on button "Submit" at bounding box center [673, 408] width 42 height 19
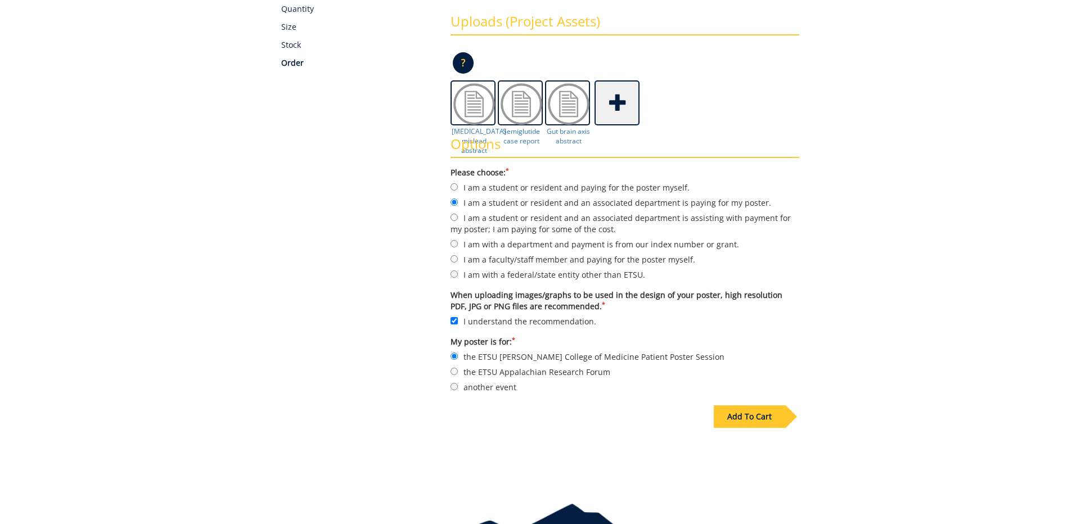
click at [739, 422] on div "Add To Cart" at bounding box center [749, 417] width 71 height 23
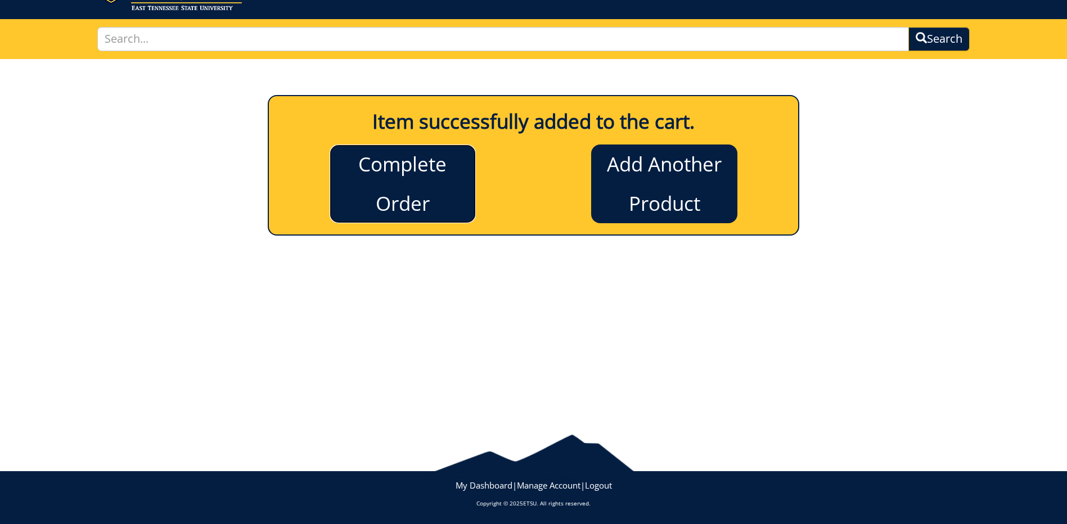
click at [424, 195] on link "Complete Order" at bounding box center [403, 184] width 146 height 79
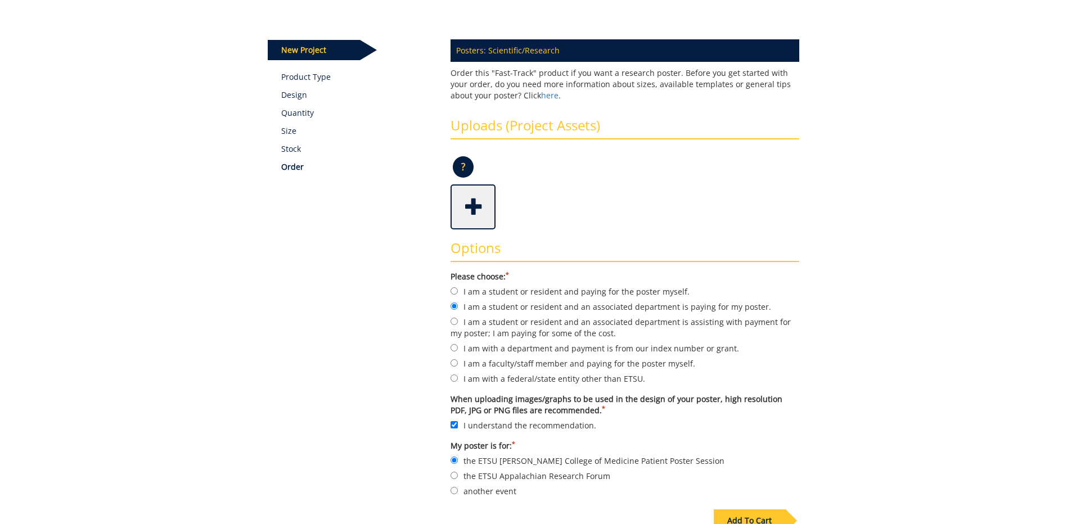
scroll to position [283, 0]
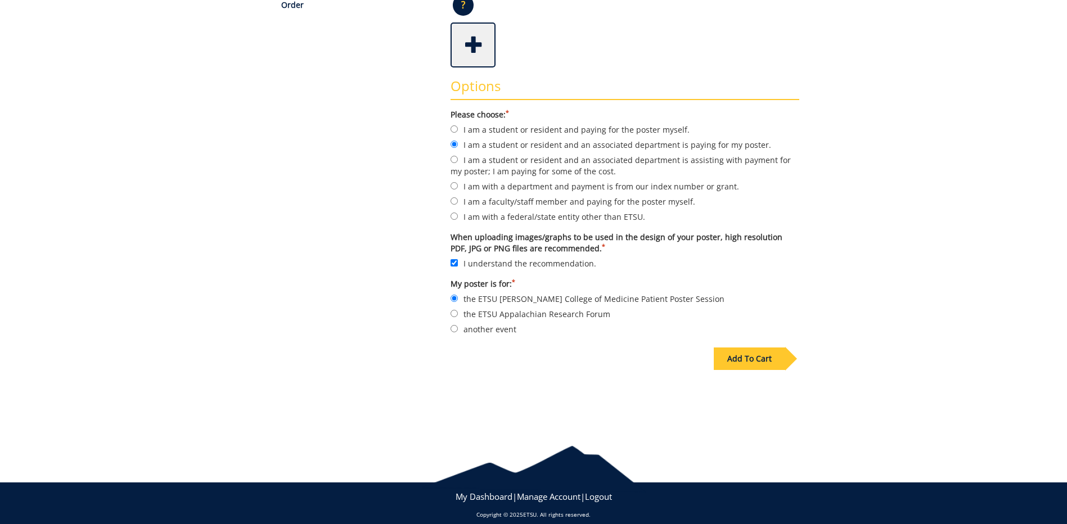
click at [481, 53] on span at bounding box center [474, 43] width 45 height 39
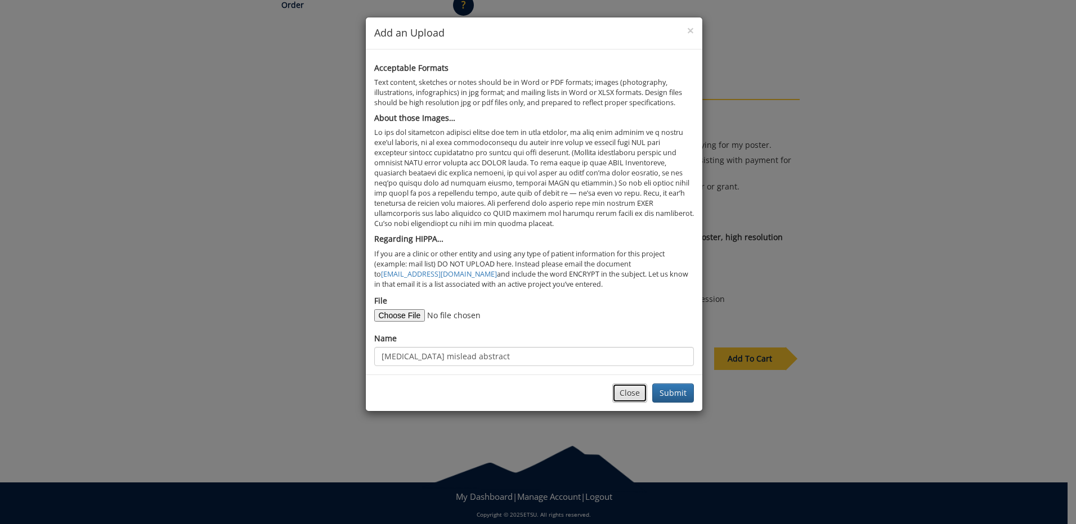
click at [619, 399] on button "Close" at bounding box center [629, 393] width 35 height 19
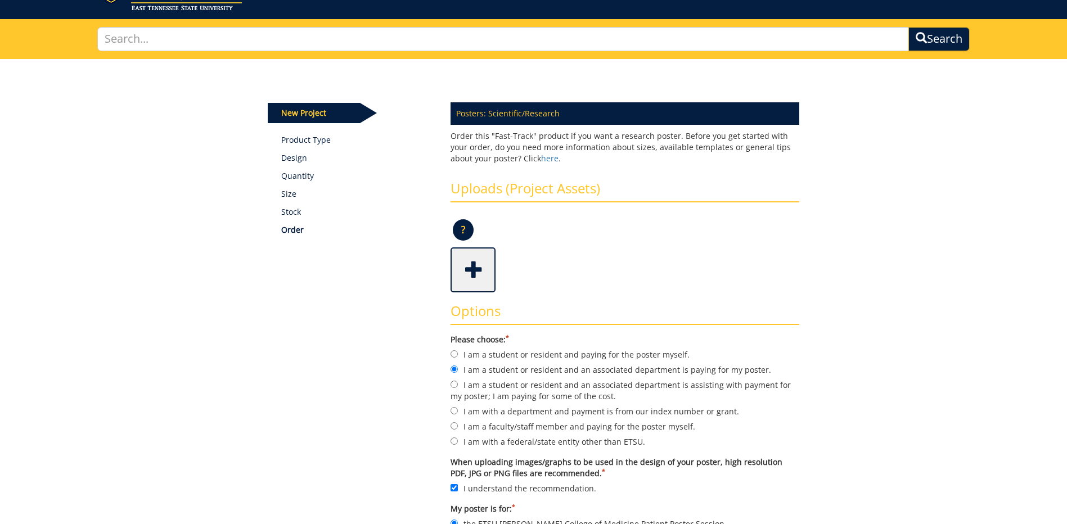
scroll to position [0, 0]
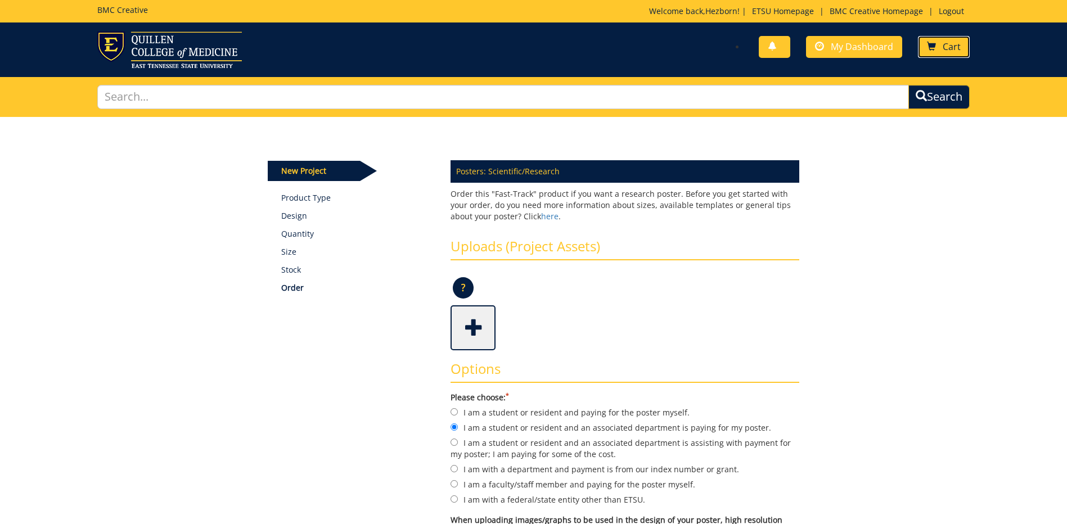
click at [951, 51] on span "Cart" at bounding box center [952, 47] width 18 height 12
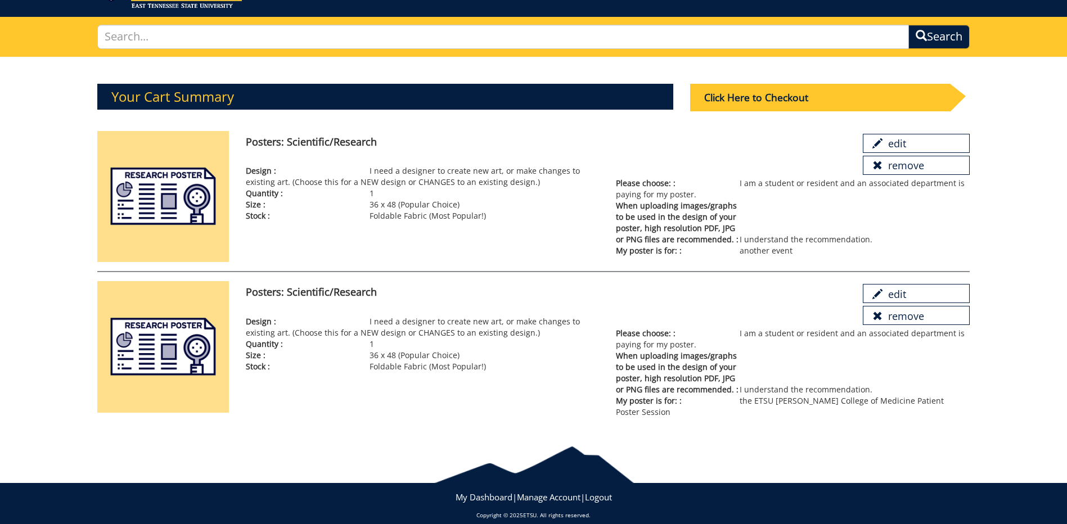
scroll to position [66, 0]
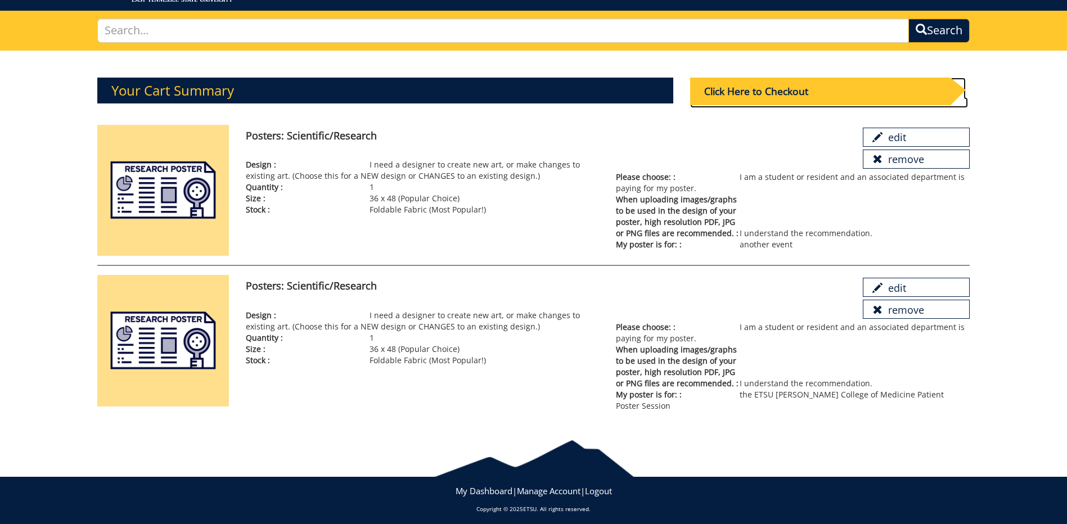
click at [752, 93] on div "Click Here to Checkout" at bounding box center [820, 92] width 260 height 28
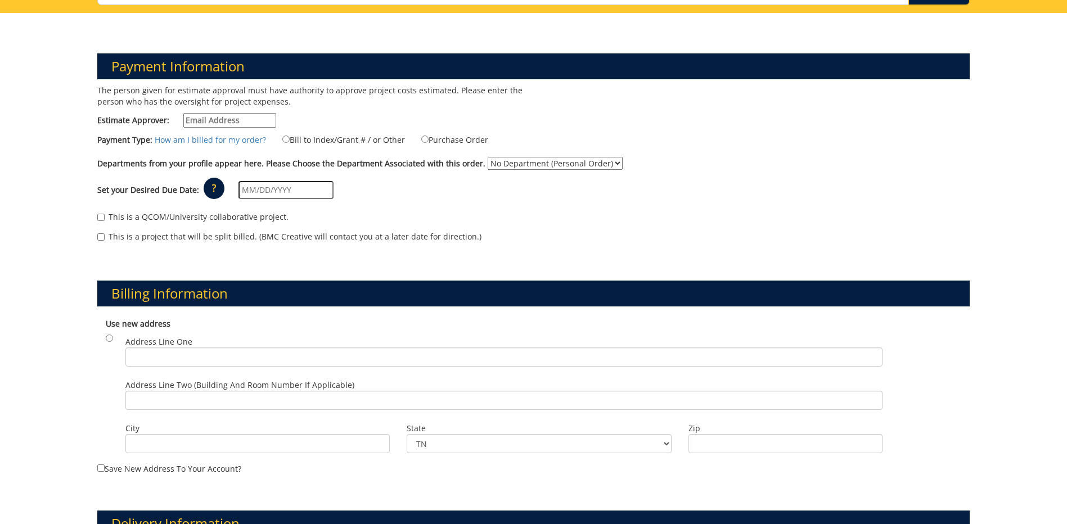
scroll to position [113, 0]
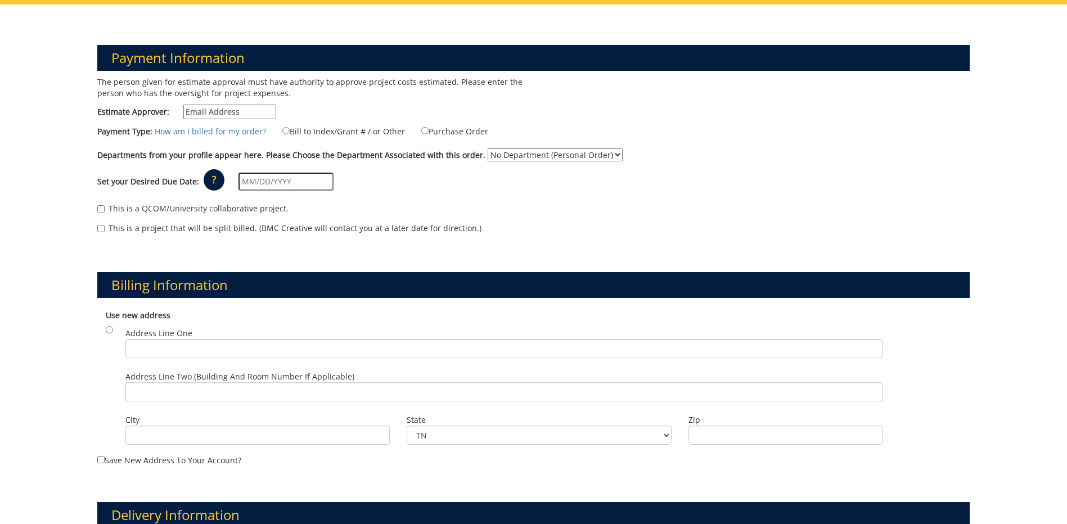
click at [207, 115] on input "Estimate Approver:" at bounding box center [229, 112] width 93 height 15
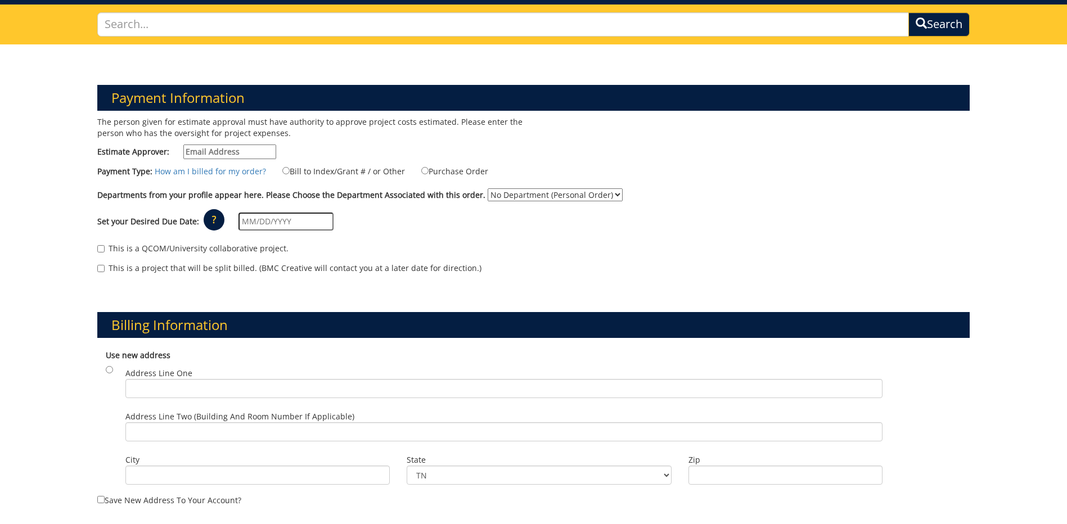
scroll to position [0, 0]
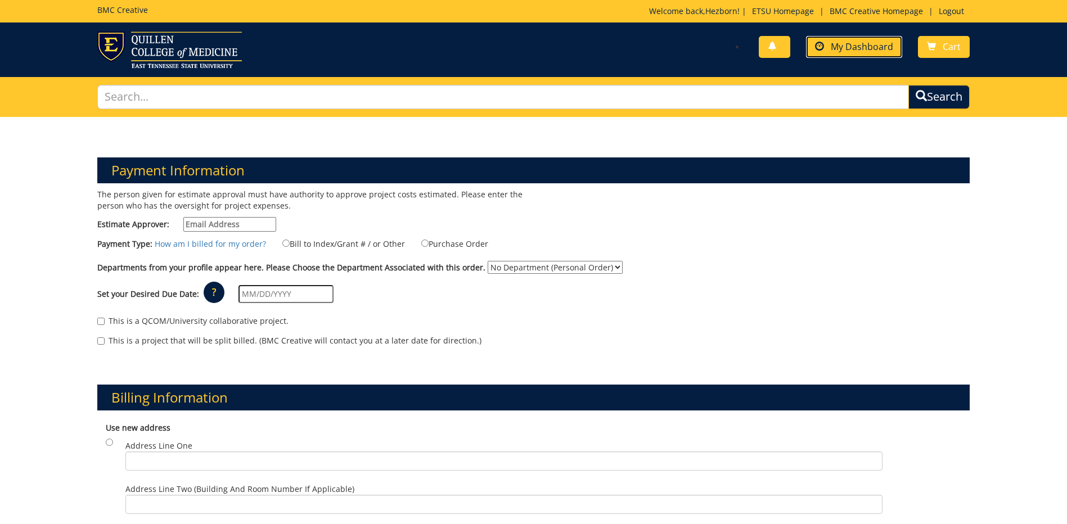
click at [857, 50] on span "My Dashboard" at bounding box center [862, 47] width 62 height 12
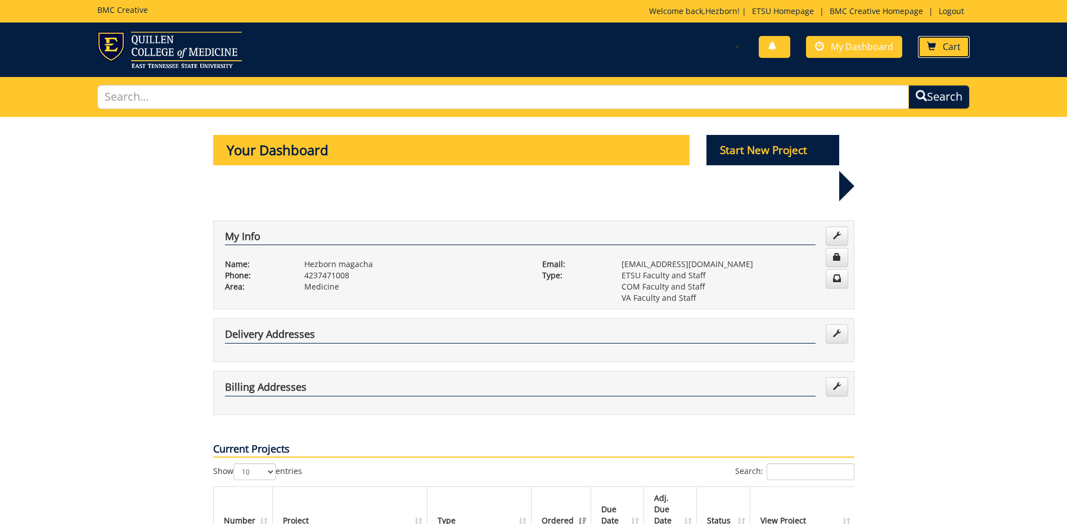
click at [945, 49] on span "Cart" at bounding box center [952, 47] width 18 height 12
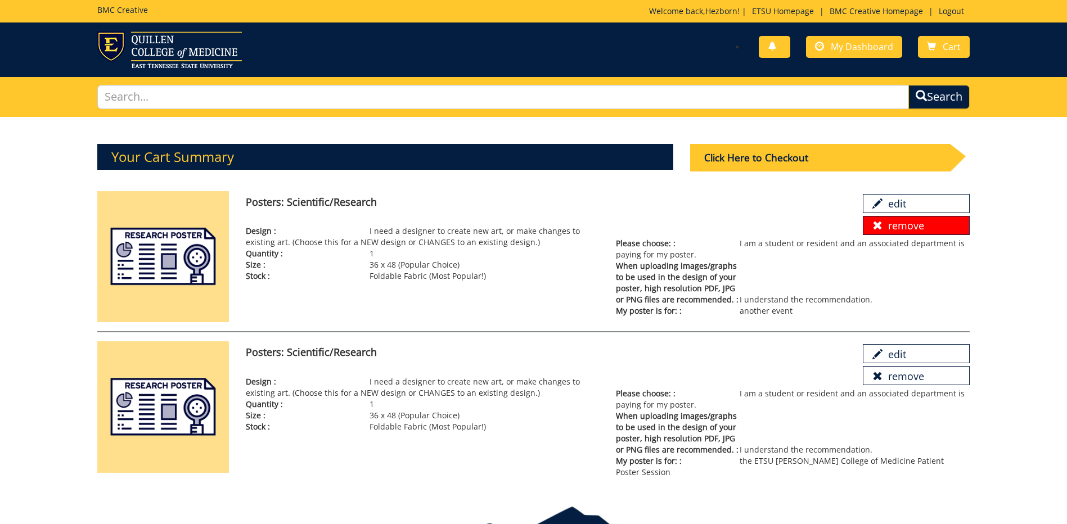
click at [898, 229] on link "remove" at bounding box center [916, 225] width 107 height 19
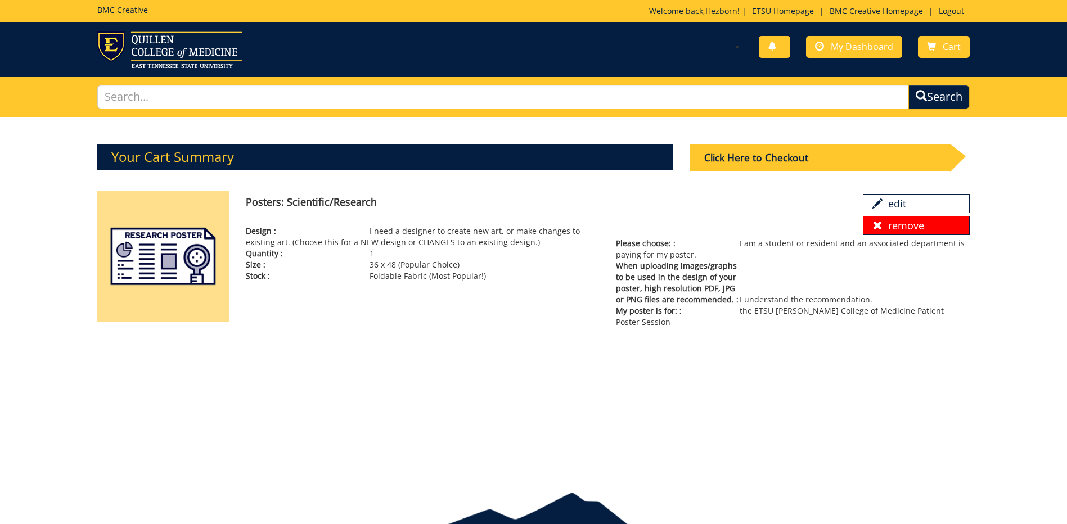
click at [915, 233] on link "remove" at bounding box center [916, 225] width 107 height 19
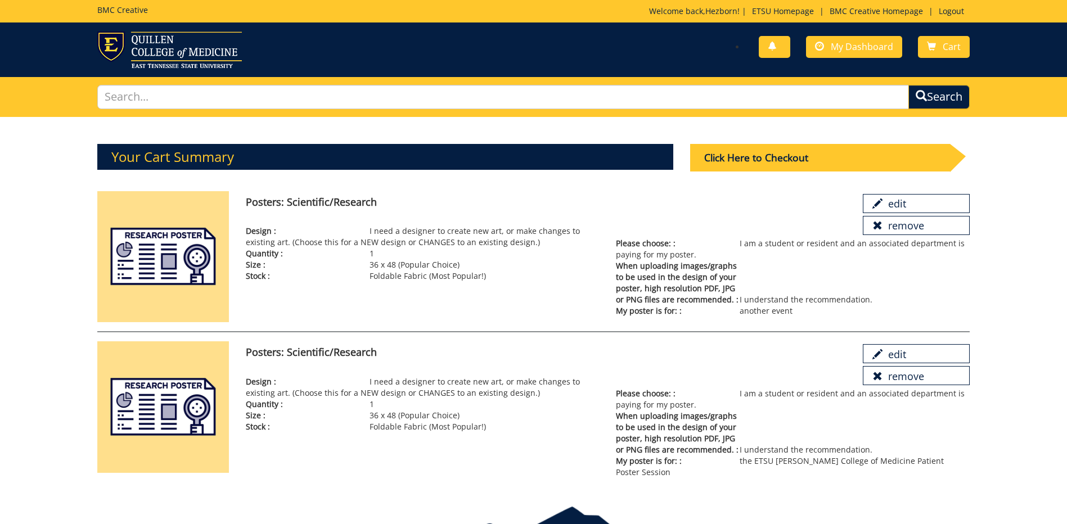
scroll to position [66, 0]
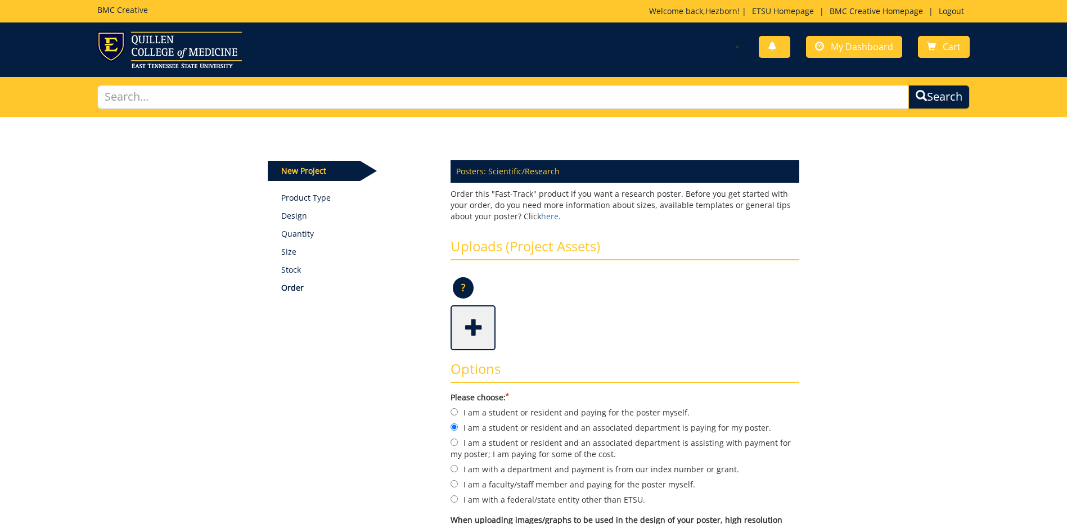
click at [463, 340] on span at bounding box center [474, 326] width 45 height 39
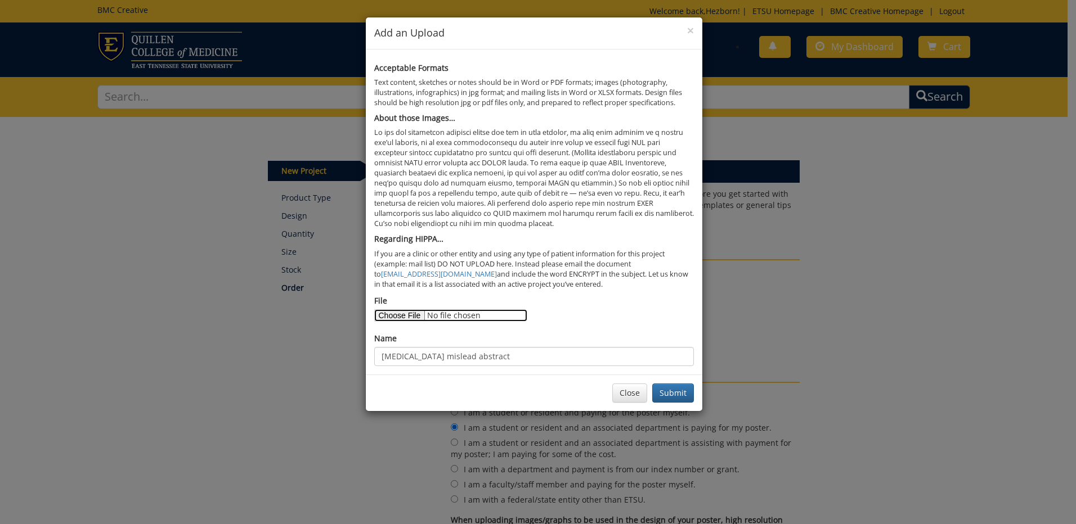
click at [430, 319] on input "File" at bounding box center [450, 315] width 153 height 12
drag, startPoint x: 680, startPoint y: 394, endPoint x: 675, endPoint y: 390, distance: 6.0
click at [680, 394] on button "Submit" at bounding box center [673, 393] width 42 height 19
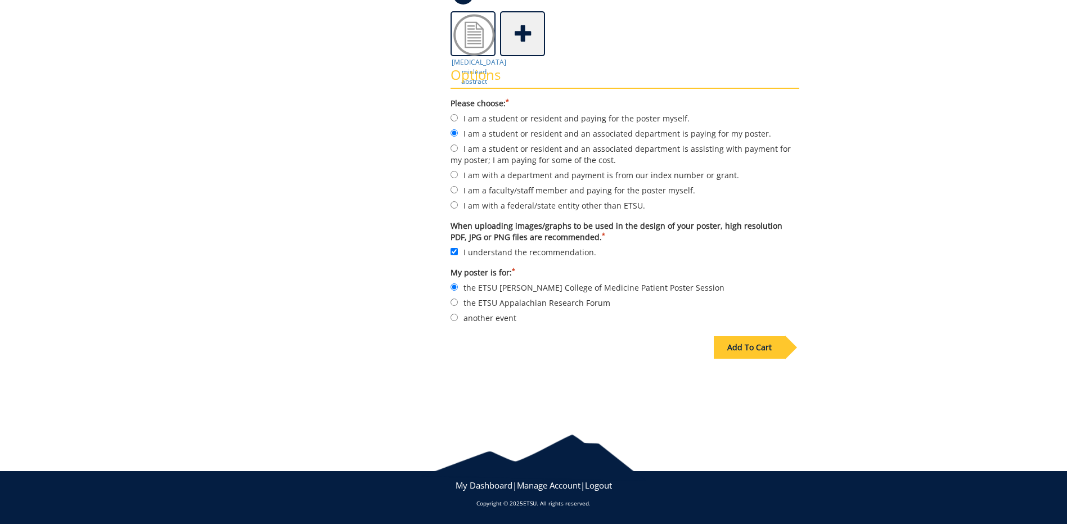
click at [778, 350] on div "Add To Cart" at bounding box center [749, 347] width 71 height 23
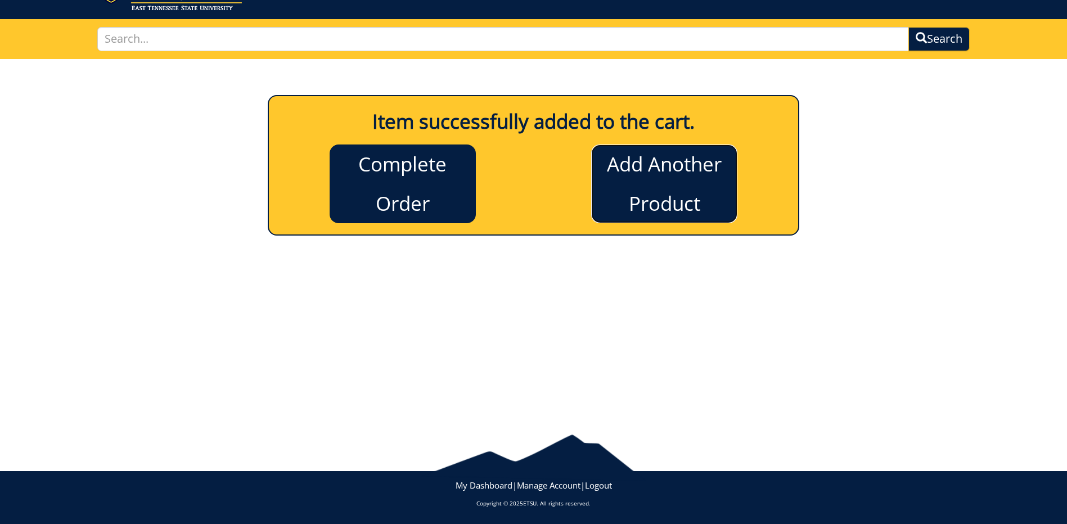
click at [635, 211] on link "Add Another Product" at bounding box center [664, 184] width 146 height 79
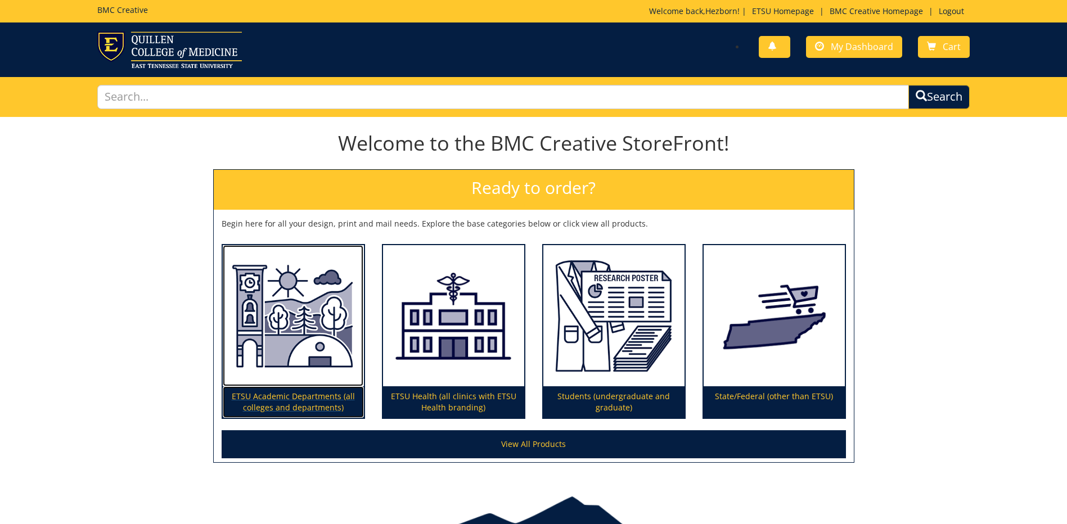
click at [307, 396] on p "ETSU Academic Departments (all colleges and departments)" at bounding box center [293, 402] width 141 height 32
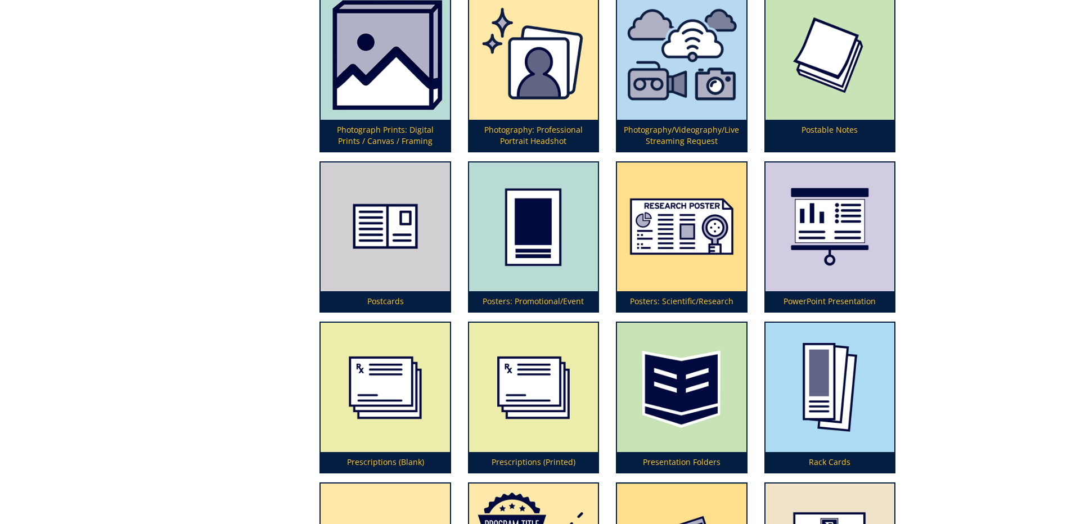
scroll to position [3038, 0]
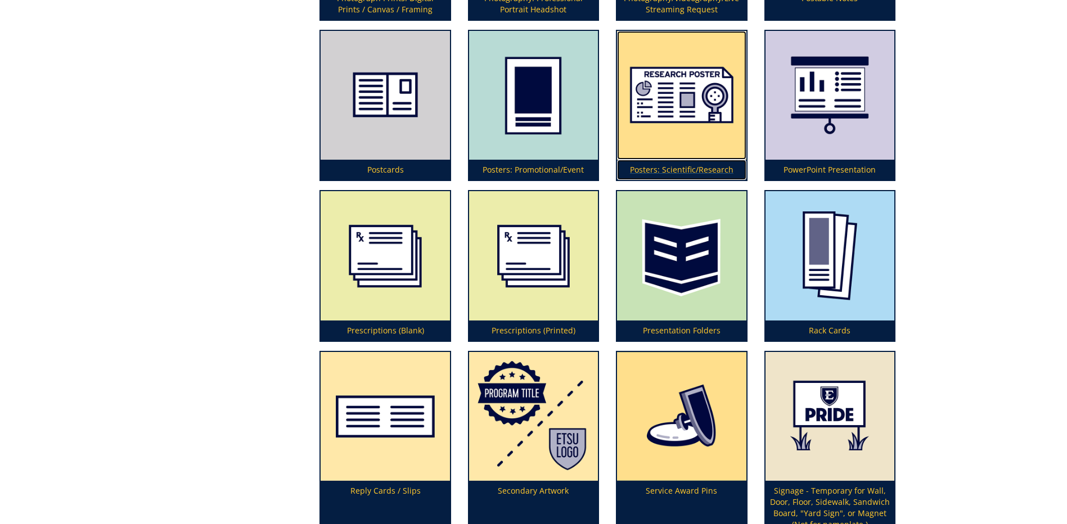
click at [675, 165] on p "Posters: Scientific/Research" at bounding box center [681, 170] width 129 height 20
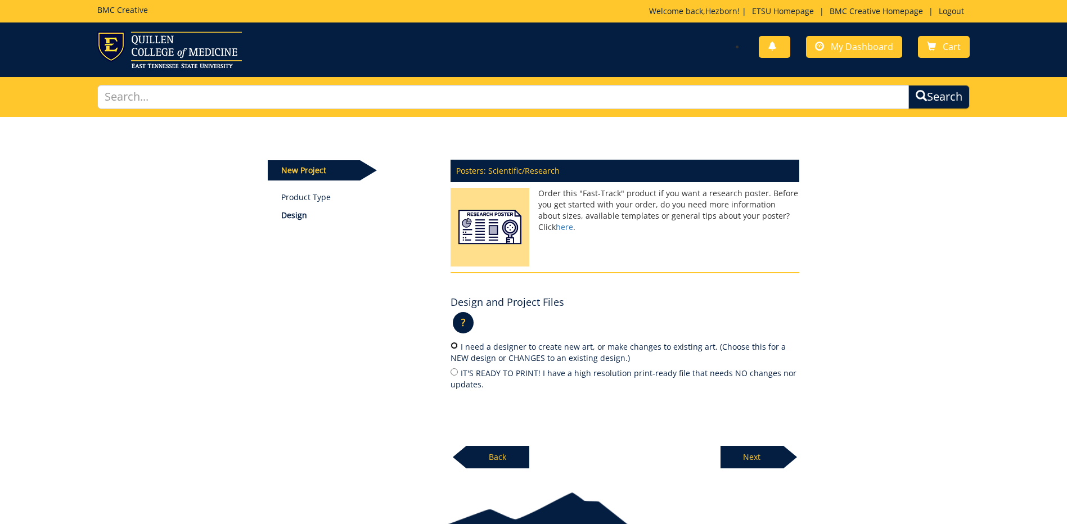
click at [452, 349] on input "I need a designer to create new art, or make changes to existing art. (Choose t…" at bounding box center [454, 345] width 7 height 7
radio input "true"
click at [750, 458] on p "Next" at bounding box center [752, 457] width 63 height 23
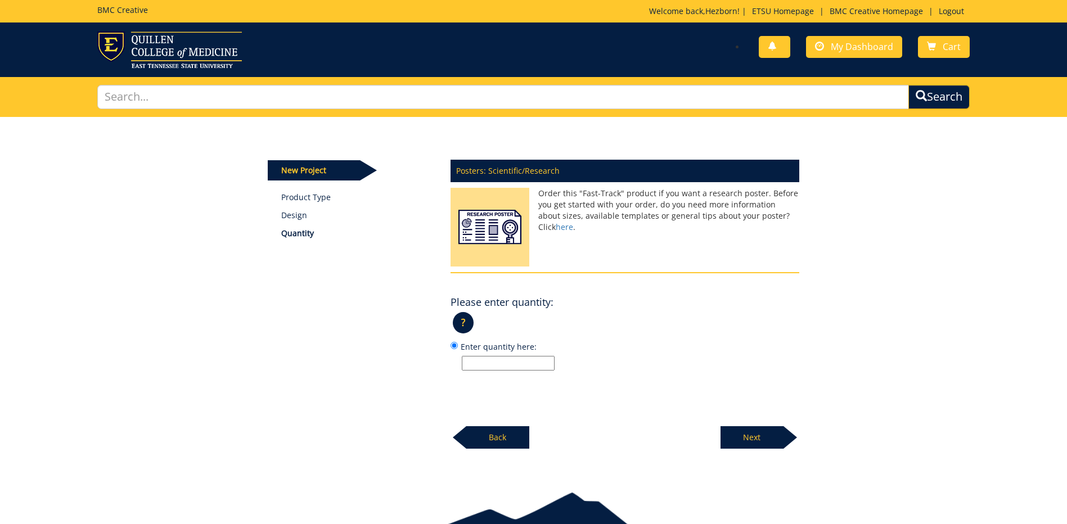
click at [500, 361] on input "Enter quantity here:" at bounding box center [508, 363] width 93 height 15
type input "1"
click at [749, 434] on p "Next" at bounding box center [752, 437] width 63 height 23
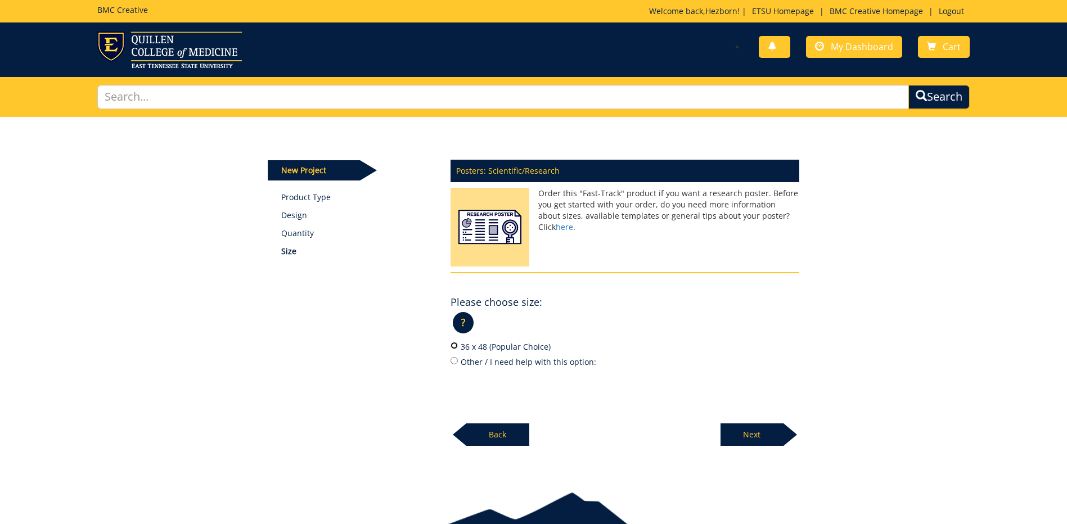
click at [453, 347] on input "36 x 48 (Popular Choice)" at bounding box center [454, 345] width 7 height 7
radio input "true"
click at [735, 433] on p "Next" at bounding box center [752, 435] width 63 height 23
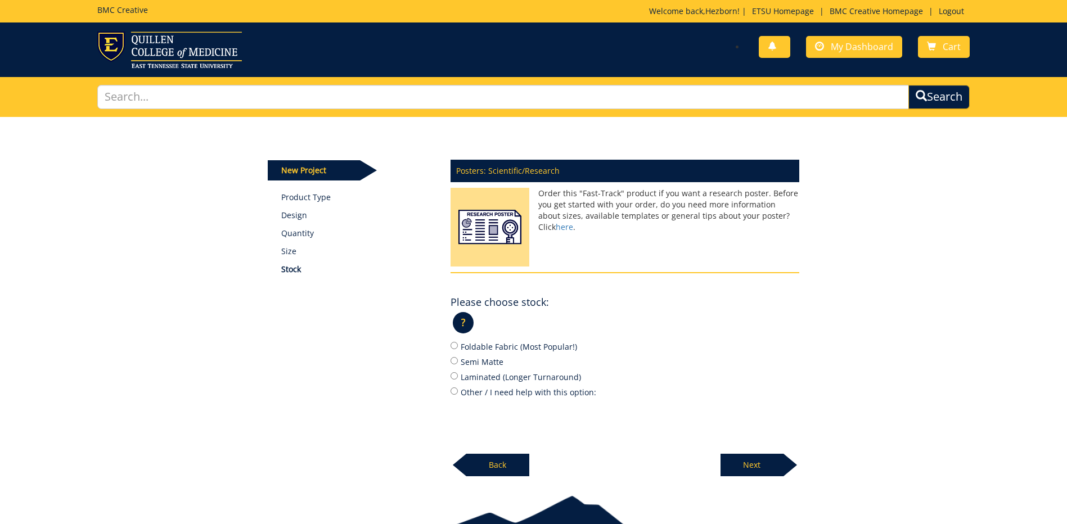
click at [466, 343] on label "Foldable Fabric (Most Popular!)" at bounding box center [625, 346] width 349 height 12
click at [458, 343] on input "Foldable Fabric (Most Popular!)" at bounding box center [454, 345] width 7 height 7
radio input "true"
click at [756, 460] on p "Next" at bounding box center [752, 465] width 63 height 23
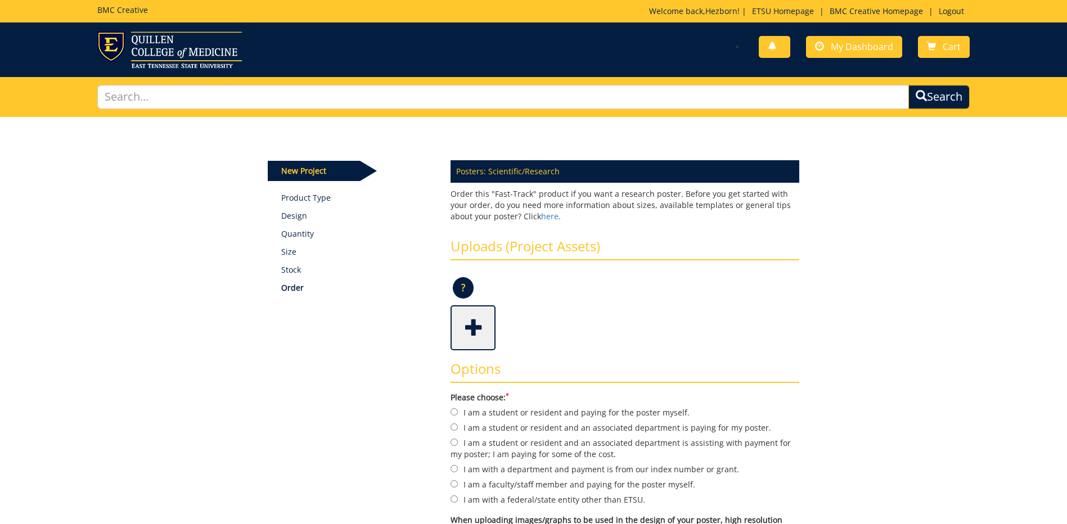
click at [471, 329] on span at bounding box center [474, 326] width 45 height 39
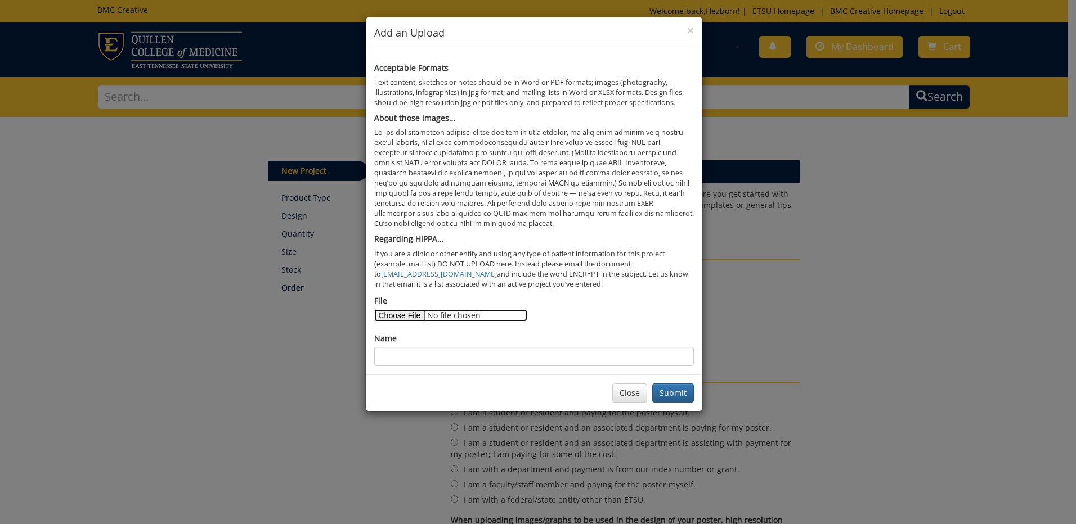
click at [406, 316] on input "File" at bounding box center [450, 315] width 153 height 12
type input "C:\fakepath\semigluatide.pptx"
click at [430, 350] on input "Name" at bounding box center [534, 356] width 320 height 19
type input "Semiglutide case report"
click at [666, 391] on button "Submit" at bounding box center [673, 393] width 42 height 19
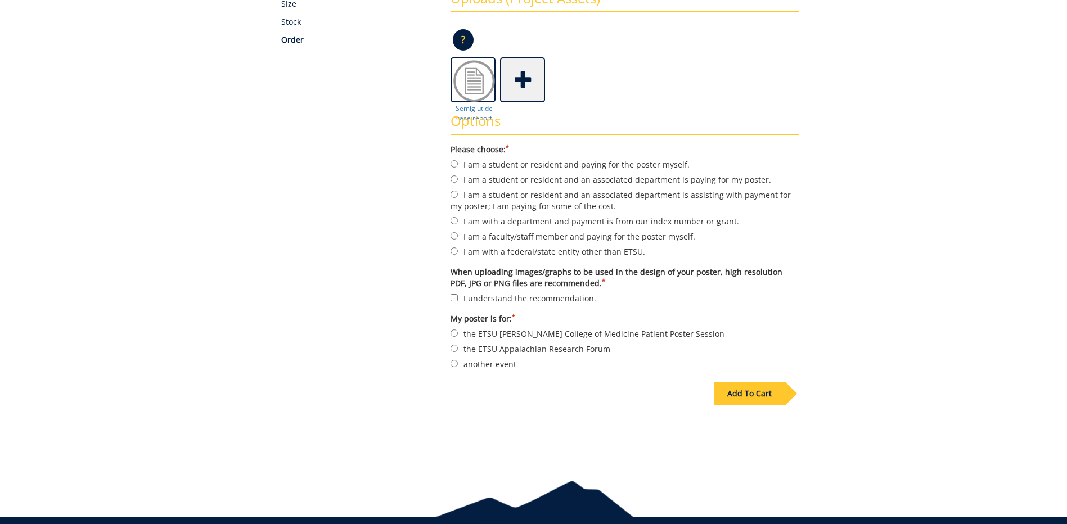
scroll to position [281, 0]
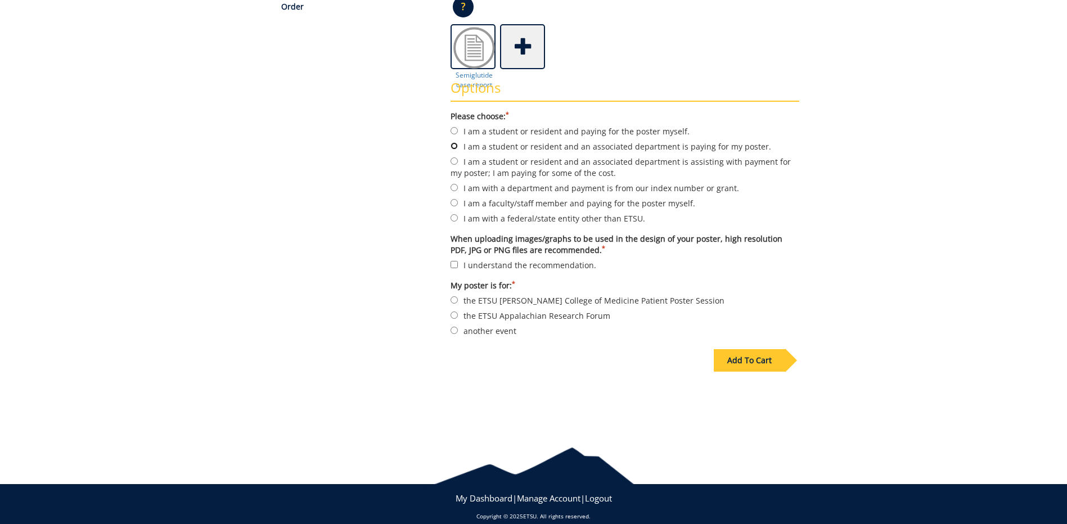
click at [455, 147] on input "I am a student or resident and an associated department is paying for my poster." at bounding box center [454, 145] width 7 height 7
radio input "true"
click at [453, 257] on form "Please choose: * I am a student or resident and paying for the poster myself. I…" at bounding box center [625, 224] width 349 height 226
click at [452, 265] on input "I understand the recommendation." at bounding box center [454, 264] width 7 height 7
checkbox input "true"
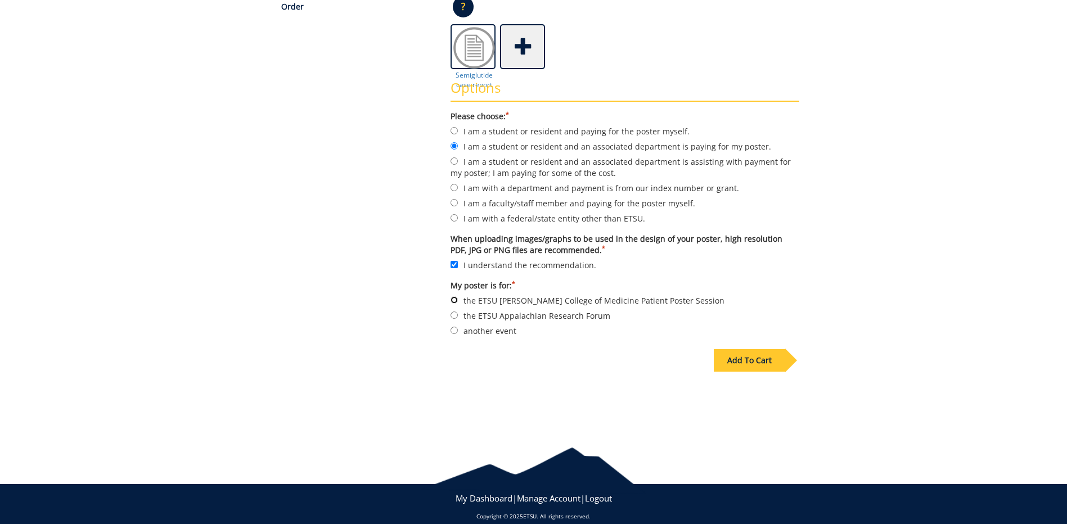
click at [455, 301] on input "the ETSU Quillen College of Medicine Patient Poster Session" at bounding box center [454, 299] width 7 height 7
radio input "true"
click at [457, 321] on label "the ETSU Appalachian Research Forum" at bounding box center [625, 315] width 349 height 12
click at [457, 319] on input "the ETSU Appalachian Research Forum" at bounding box center [454, 315] width 7 height 7
radio input "true"
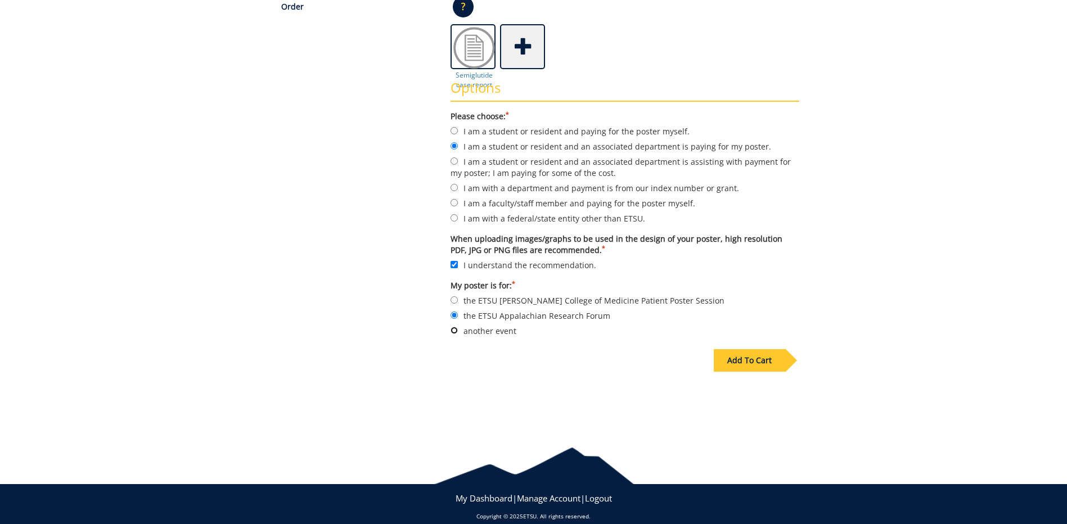
click at [457, 330] on input "another event" at bounding box center [454, 330] width 7 height 7
radio input "true"
click at [767, 362] on div "Add To Cart" at bounding box center [749, 360] width 71 height 23
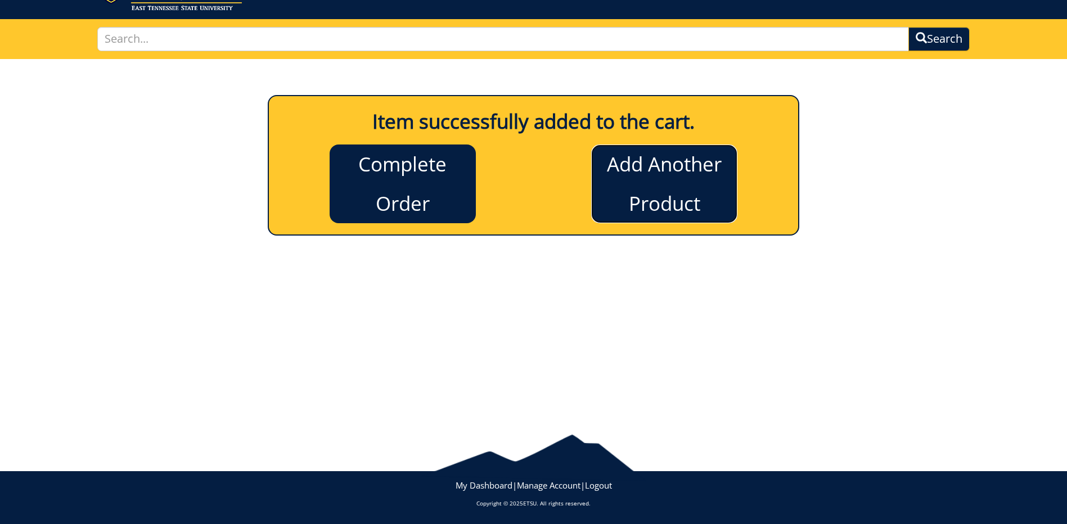
click at [615, 201] on link "Add Another Product" at bounding box center [664, 184] width 146 height 79
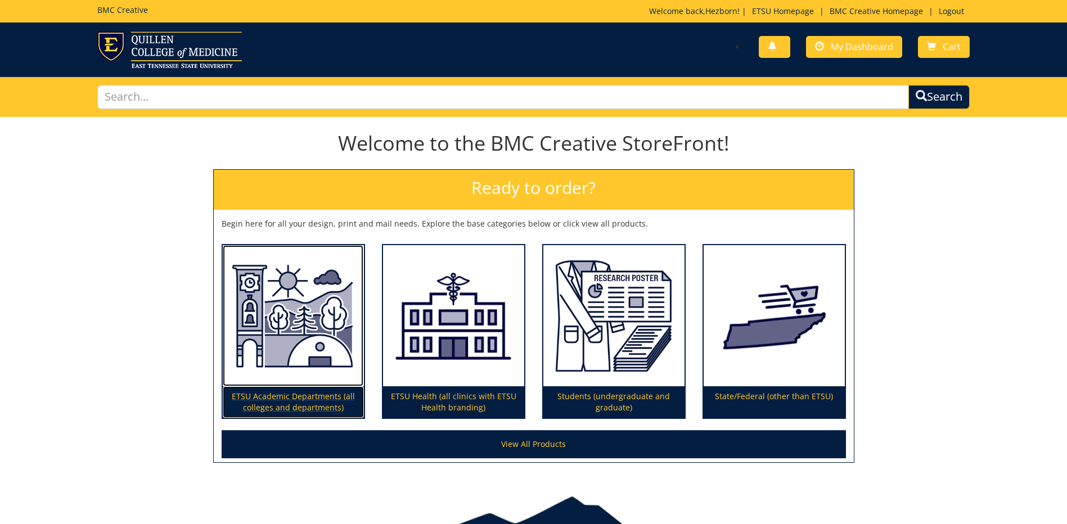
click at [271, 402] on p "ETSU Academic Departments (all colleges and departments)" at bounding box center [293, 402] width 141 height 32
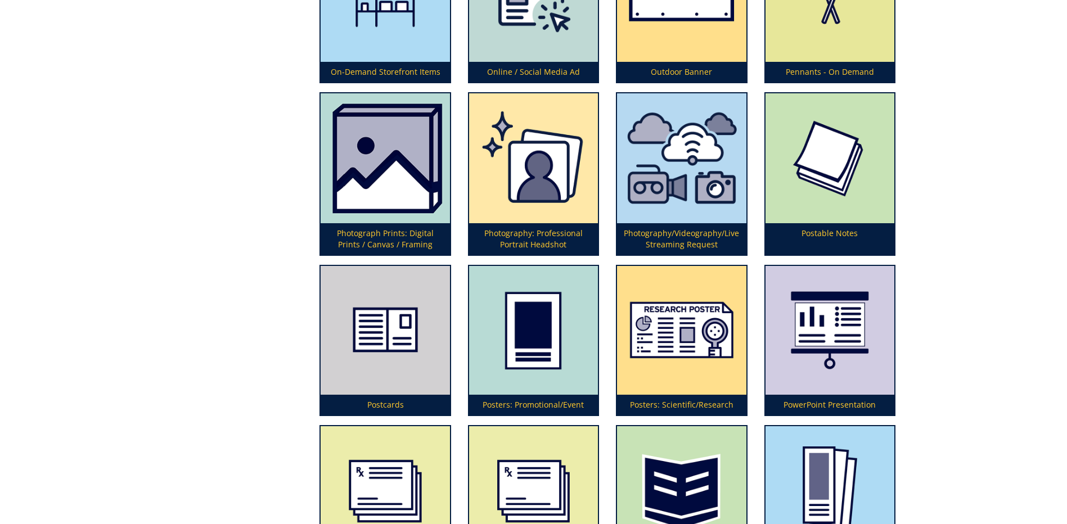
scroll to position [2813, 0]
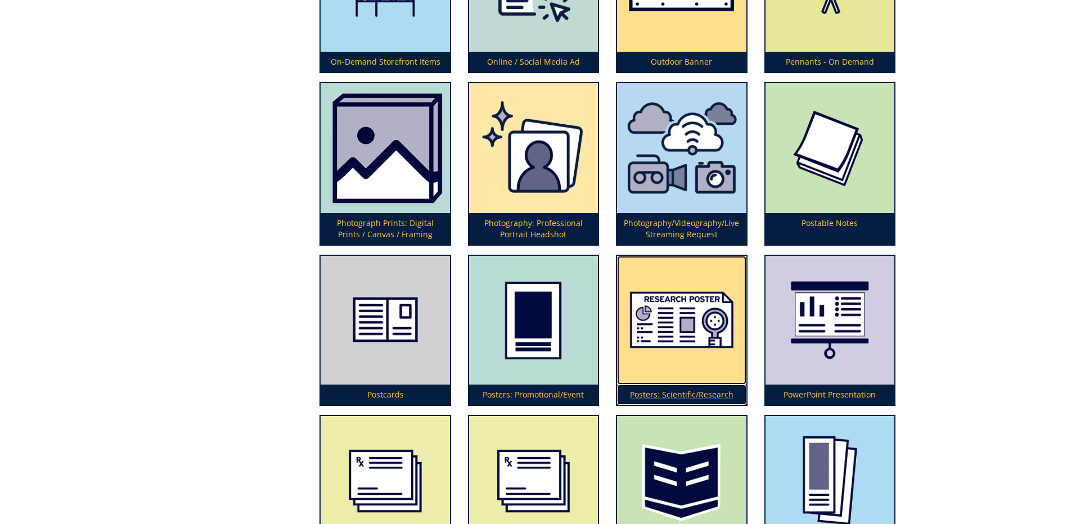
click at [683, 390] on p "Posters: Scientific/Research" at bounding box center [681, 395] width 129 height 20
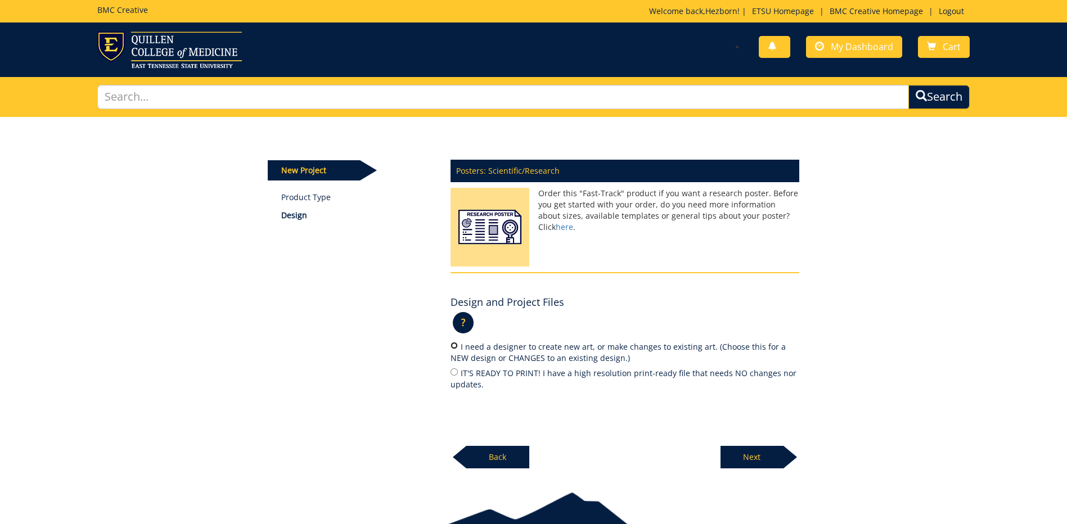
click at [453, 348] on input "I need a designer to create new art, or make changes to existing art. (Choose t…" at bounding box center [454, 345] width 7 height 7
radio input "true"
click at [763, 462] on p "Next" at bounding box center [752, 457] width 63 height 23
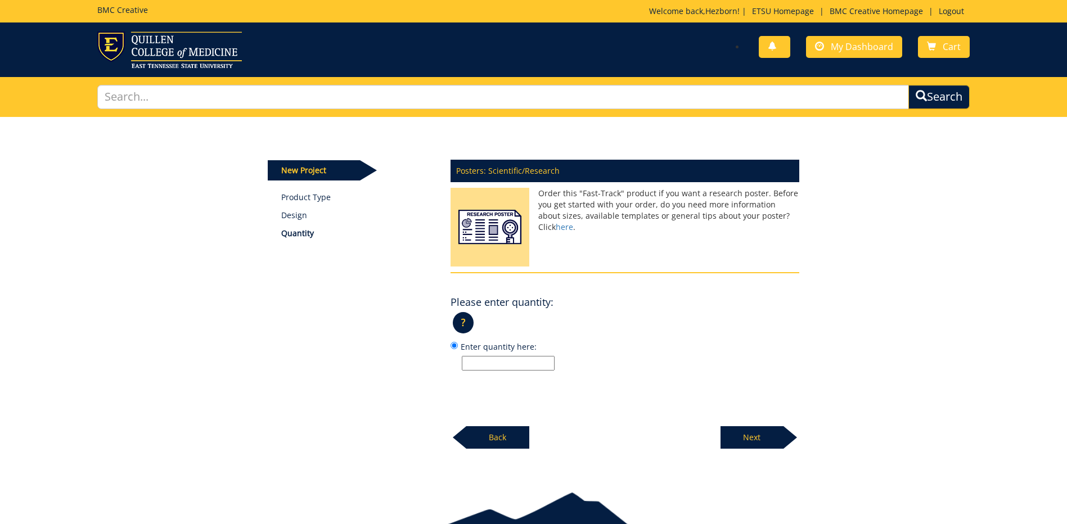
click at [478, 363] on input "Enter quantity here:" at bounding box center [508, 363] width 93 height 15
type input "1"
click at [734, 429] on p "Next" at bounding box center [752, 437] width 63 height 23
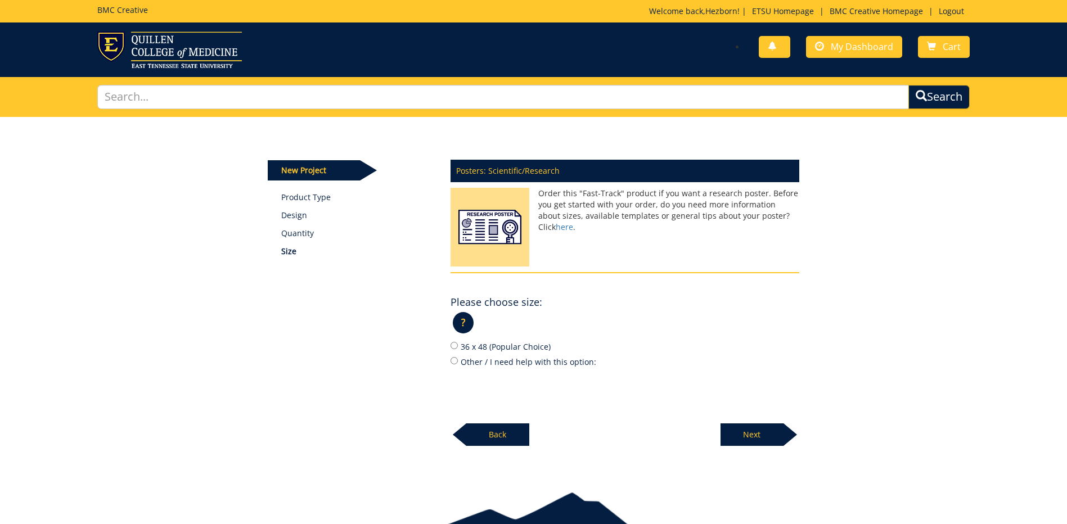
click at [449, 347] on div "Posters: Scientific/Research Order this "Fast-Track" product if you want a rese…" at bounding box center [625, 300] width 366 height 294
click at [453, 347] on input "36 x 48 (Popular Choice)" at bounding box center [454, 345] width 7 height 7
radio input "true"
click at [761, 430] on p "Next" at bounding box center [752, 435] width 63 height 23
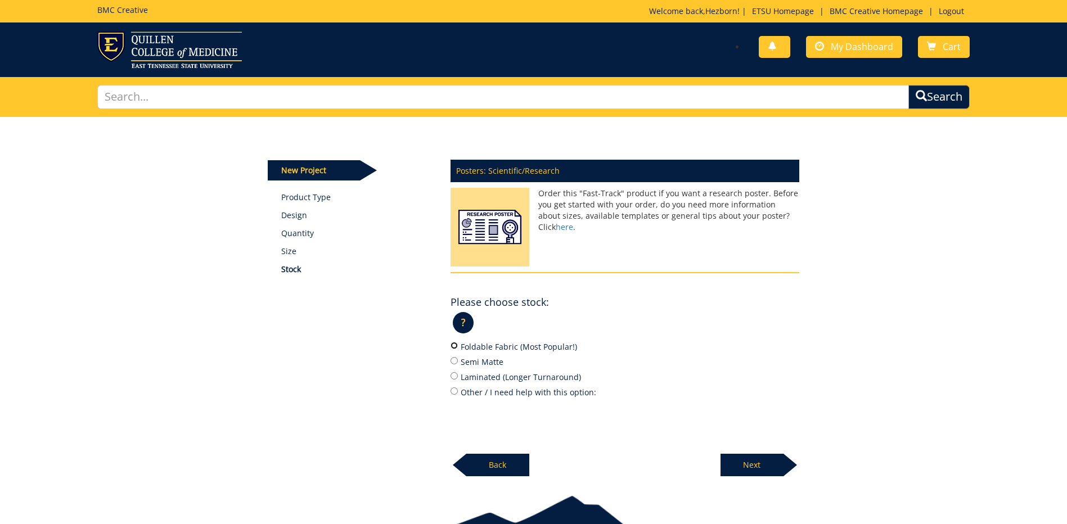
click at [451, 346] on input "Foldable Fabric (Most Popular!)" at bounding box center [454, 345] width 7 height 7
radio input "true"
click at [739, 464] on p "Next" at bounding box center [752, 465] width 63 height 23
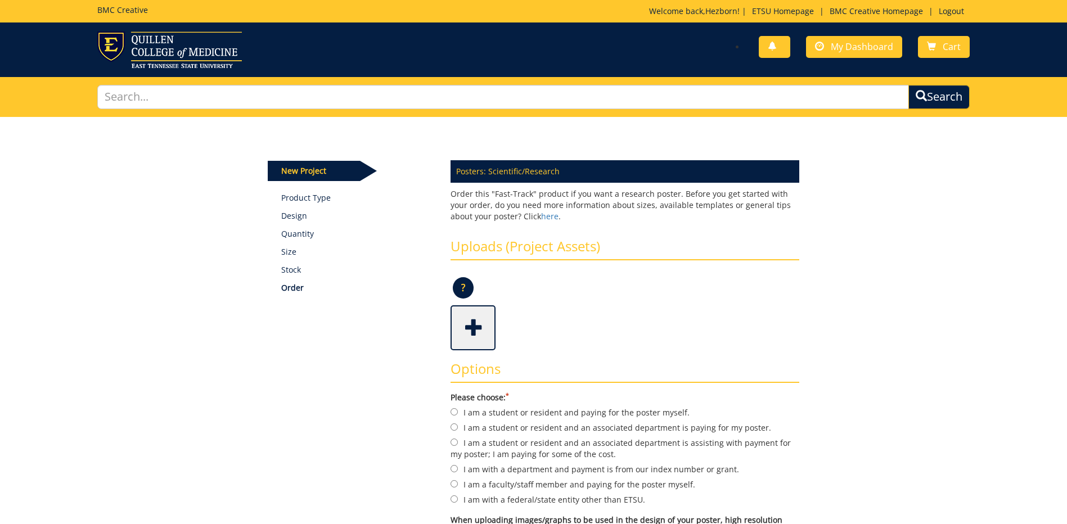
click at [474, 334] on span at bounding box center [474, 326] width 45 height 39
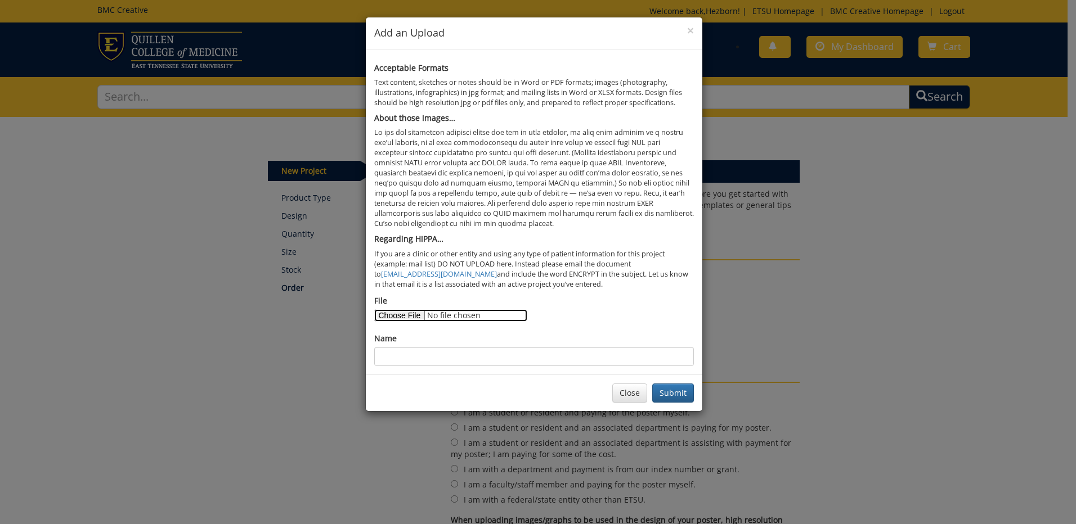
click at [414, 312] on input "File" at bounding box center [450, 315] width 153 height 12
type input "C:\fakepath\gutbrain.pptx"
click at [439, 365] on input "Name" at bounding box center [534, 356] width 320 height 19
type input "Gut brain axis abstract"
click at [673, 394] on button "Submit" at bounding box center [673, 393] width 42 height 19
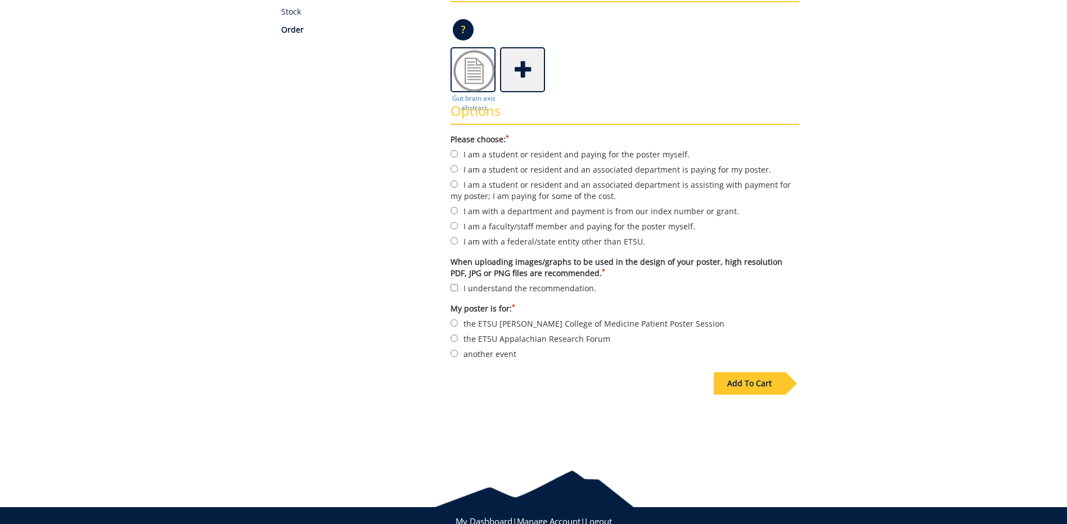
scroll to position [281, 0]
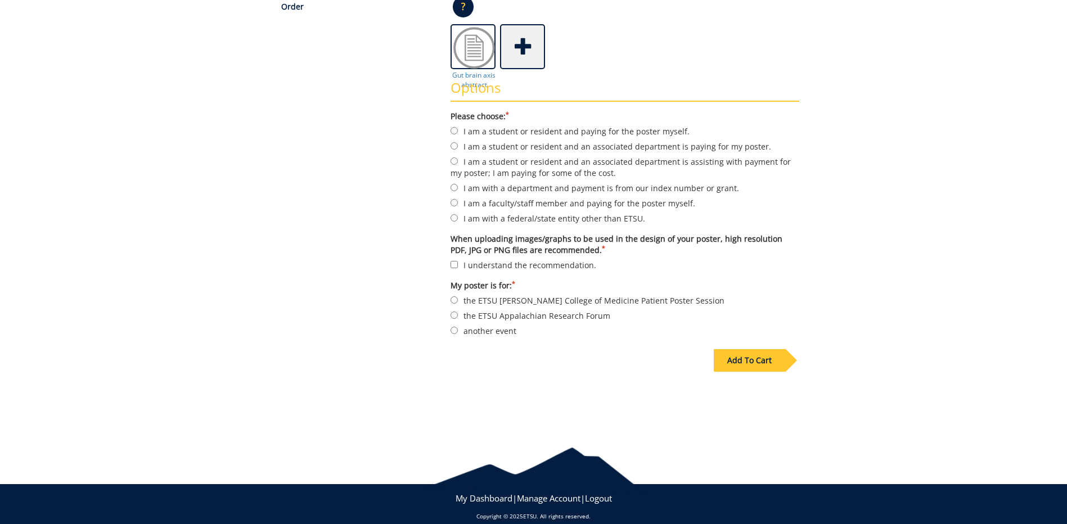
click at [448, 143] on div "Options Please choose: * I am a student or resident and paying for the poster m…" at bounding box center [625, 204] width 366 height 271
click at [452, 143] on input "I am a student or resident and an associated department is paying for my poster." at bounding box center [454, 145] width 7 height 7
radio input "true"
drag, startPoint x: 456, startPoint y: 259, endPoint x: 452, endPoint y: 266, distance: 7.0
click at [455, 260] on label "I understand the recommendation." at bounding box center [625, 265] width 349 height 12
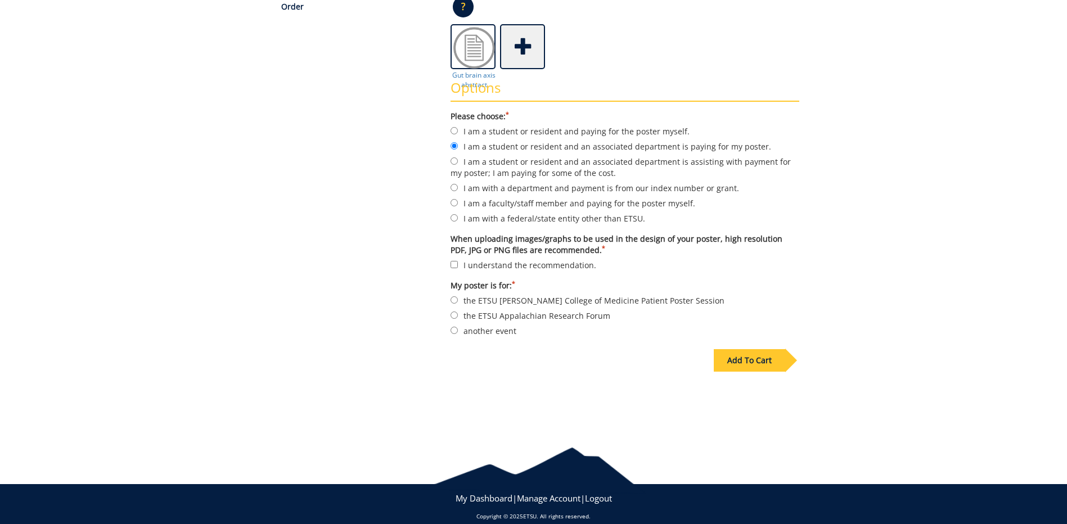
click at [455, 261] on input "I understand the recommendation." at bounding box center [454, 264] width 7 height 7
checkbox input "true"
click at [460, 335] on label "another event" at bounding box center [625, 331] width 349 height 12
click at [458, 334] on input "another event" at bounding box center [454, 330] width 7 height 7
radio input "true"
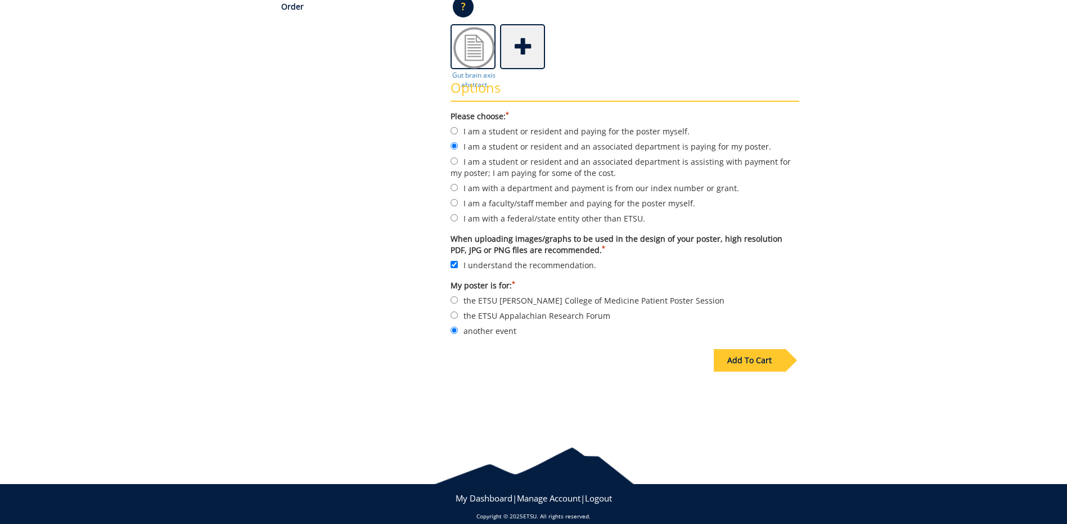
click at [767, 370] on div "Add To Cart" at bounding box center [749, 360] width 71 height 23
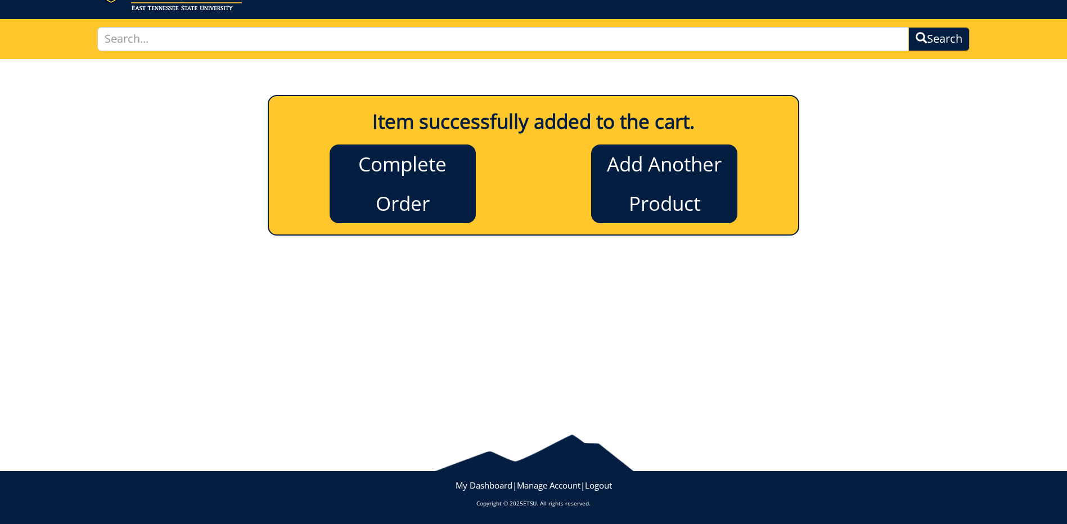
scroll to position [58, 0]
click at [419, 213] on link "Complete Order" at bounding box center [403, 184] width 146 height 79
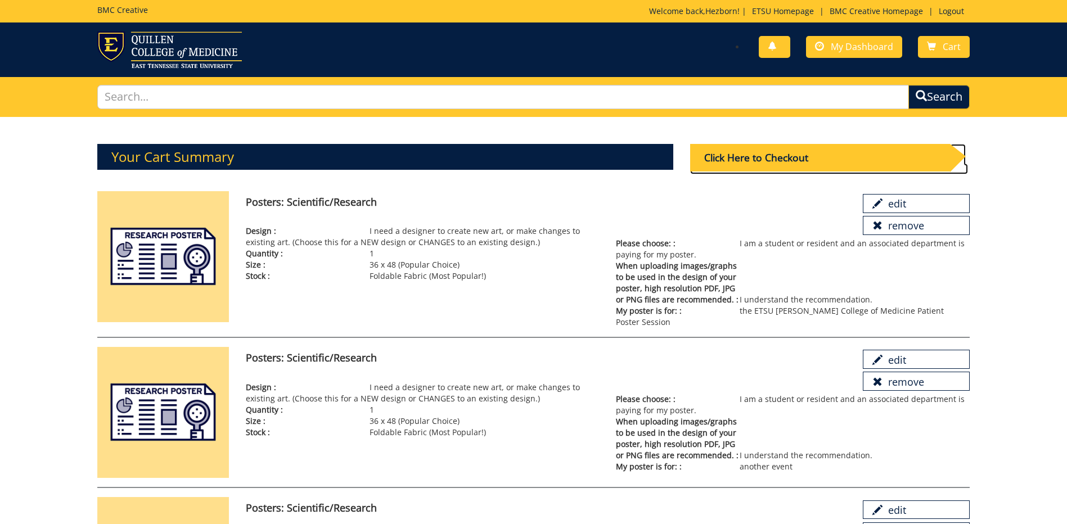
click at [761, 168] on div "Click Here to Checkout" at bounding box center [820, 158] width 260 height 28
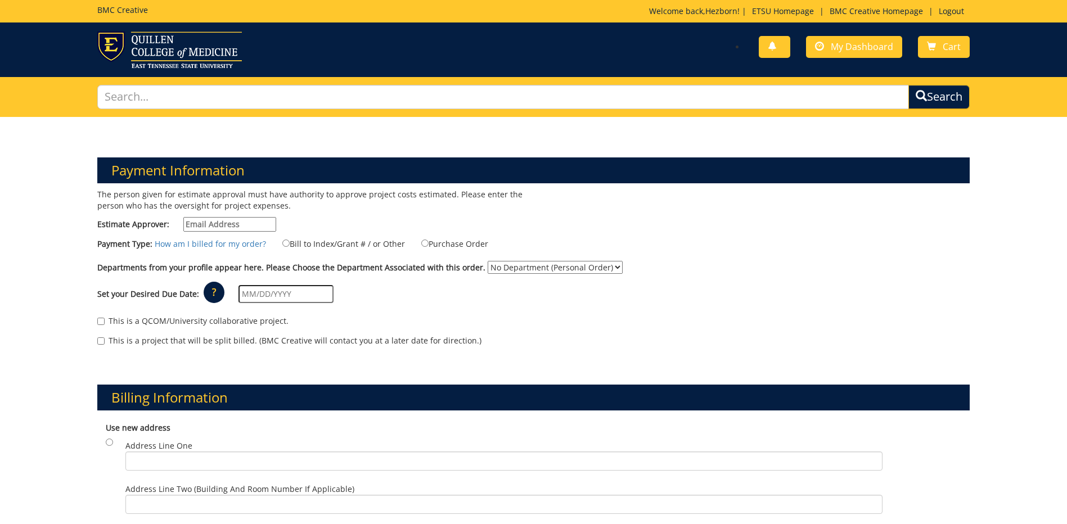
click at [195, 226] on input "Estimate Approver:" at bounding box center [229, 224] width 93 height 15
type input "[EMAIL_ADDRESS][DOMAIN_NAME]"
click at [282, 245] on input "Bill to Index/Grant # / or Other" at bounding box center [285, 243] width 7 height 7
radio input "true"
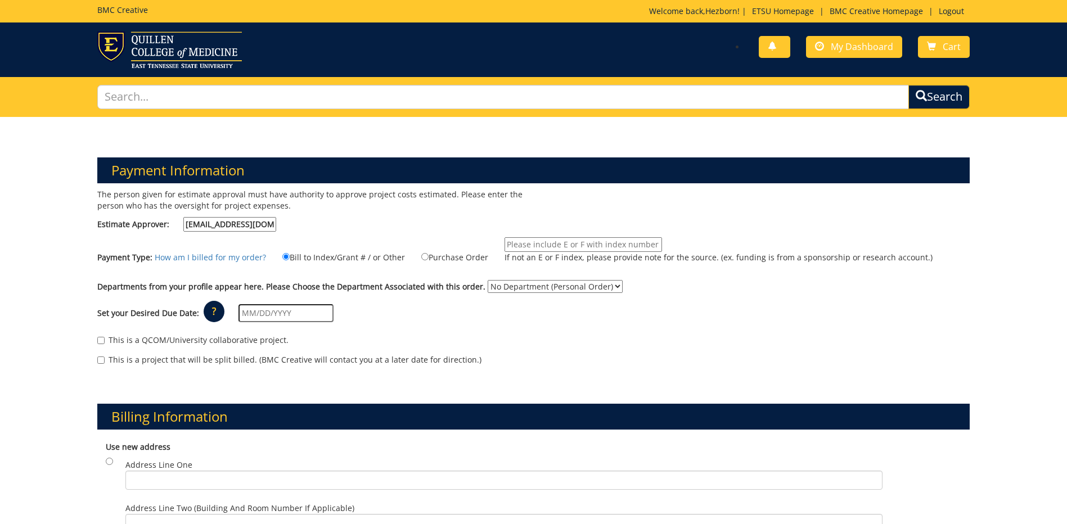
click at [433, 259] on label "Purchase Order" at bounding box center [447, 257] width 81 height 12
click at [429, 259] on input "Purchase Order" at bounding box center [424, 256] width 7 height 7
radio input "true"
click at [511, 292] on select "No Department (Personal Order)" at bounding box center [555, 286] width 135 height 13
click at [478, 338] on div "This is a QCOM/University collaborative project." at bounding box center [533, 343] width 873 height 17
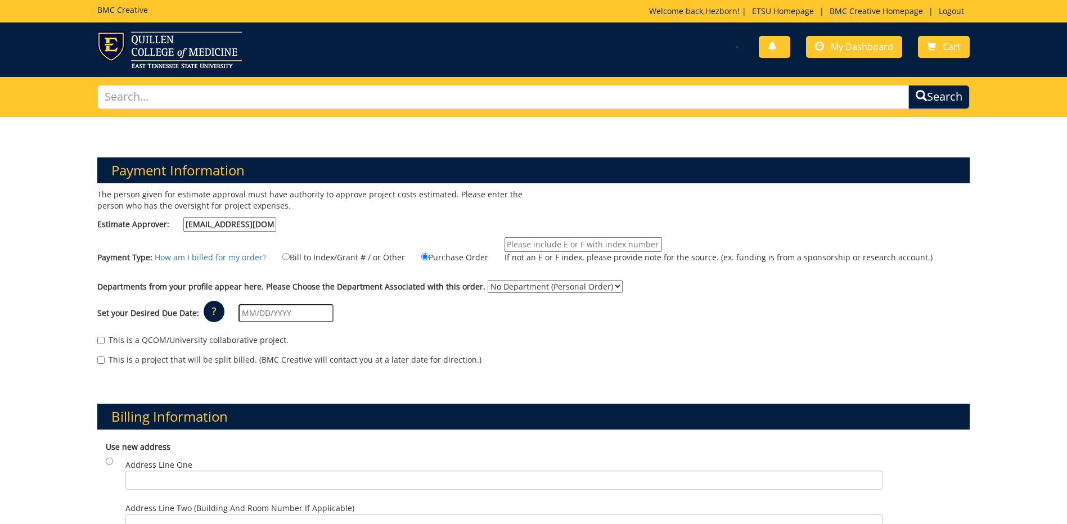
click at [515, 285] on select "No Department (Personal Order)" at bounding box center [555, 286] width 135 height 13
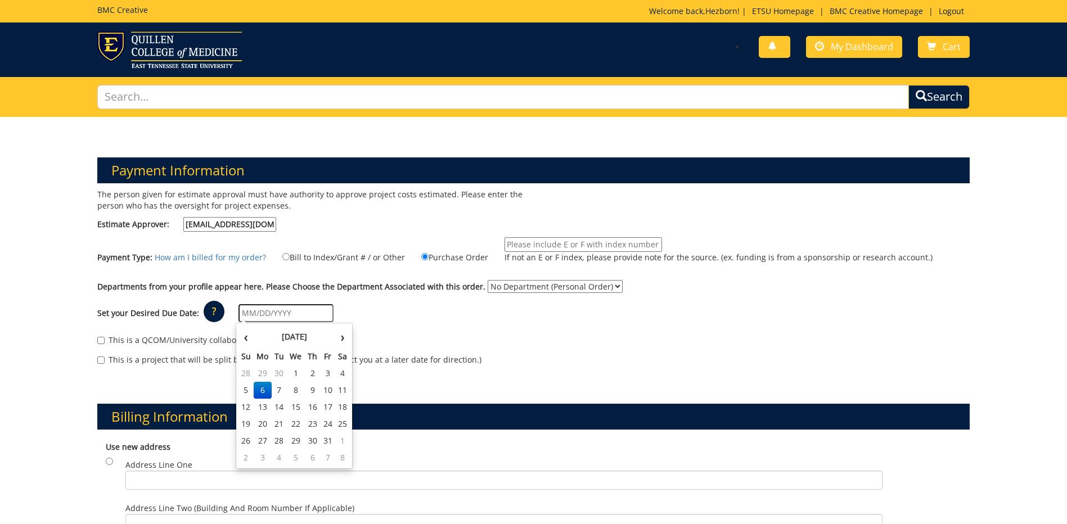
click at [281, 321] on input "text" at bounding box center [286, 313] width 95 height 18
click at [327, 408] on td "17" at bounding box center [327, 407] width 15 height 17
type input "[DATE]"
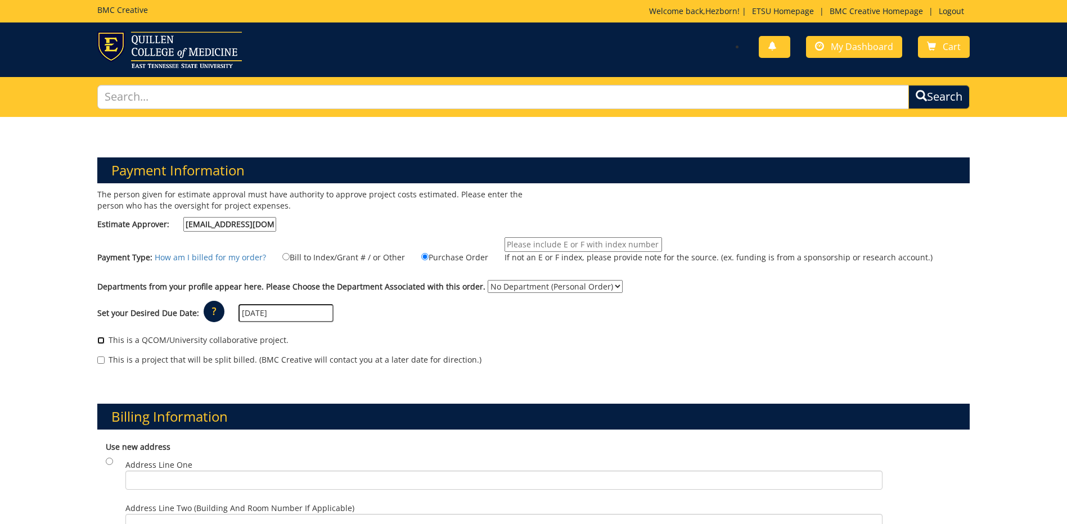
click at [100, 343] on input "This is a QCOM/University collaborative project." at bounding box center [100, 340] width 7 height 7
checkbox input "true"
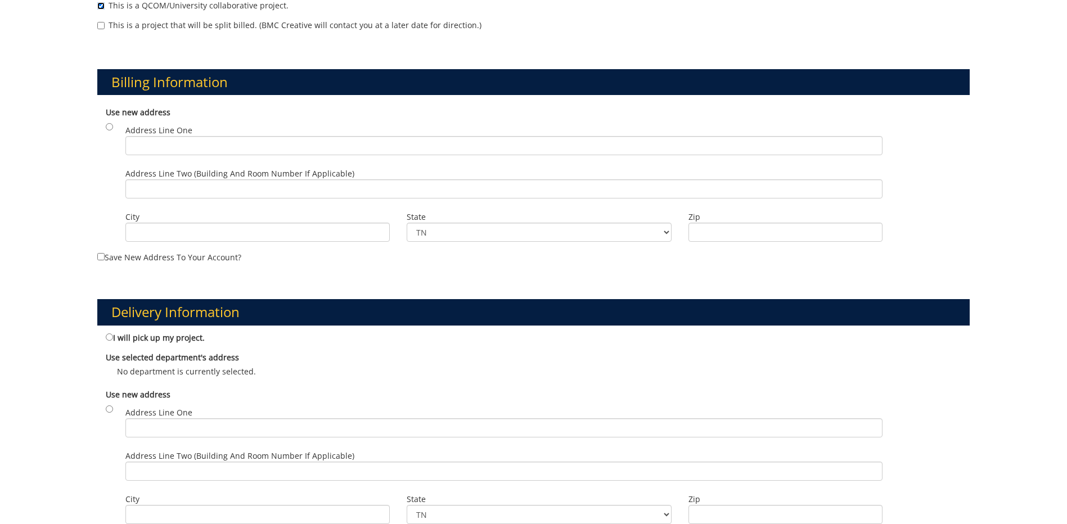
scroll to position [338, 0]
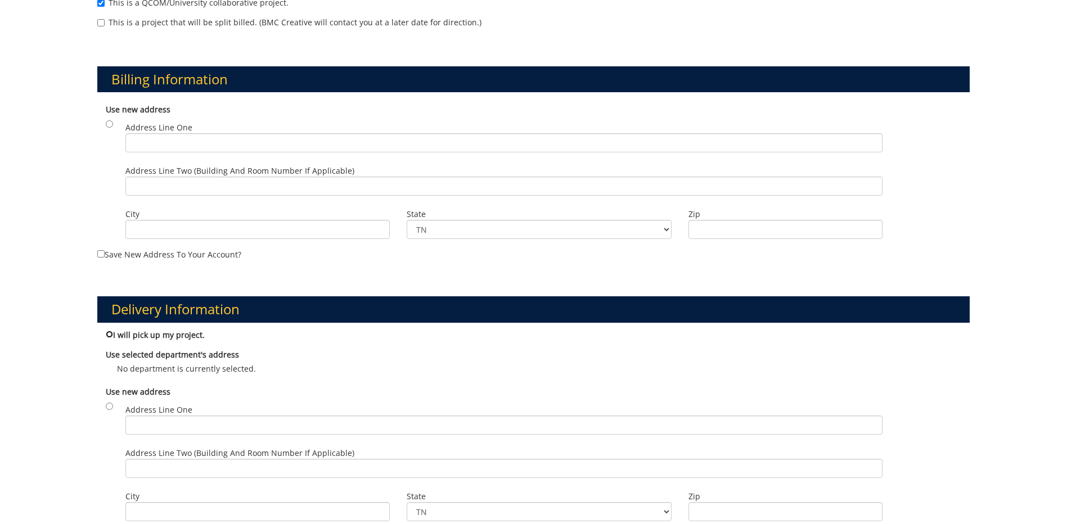
click at [111, 336] on input "I will pick up my project." at bounding box center [109, 334] width 7 height 7
radio input "true"
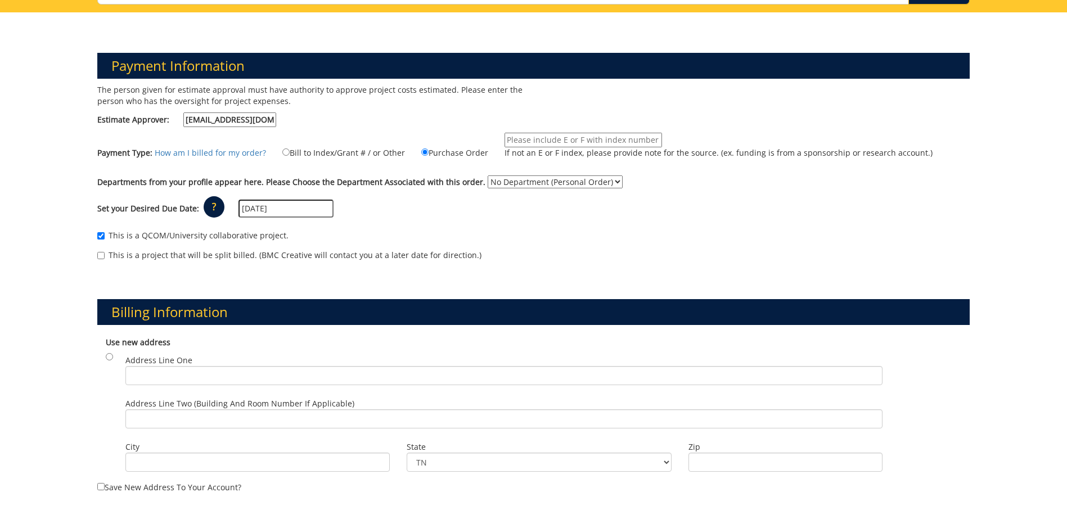
scroll to position [56, 0]
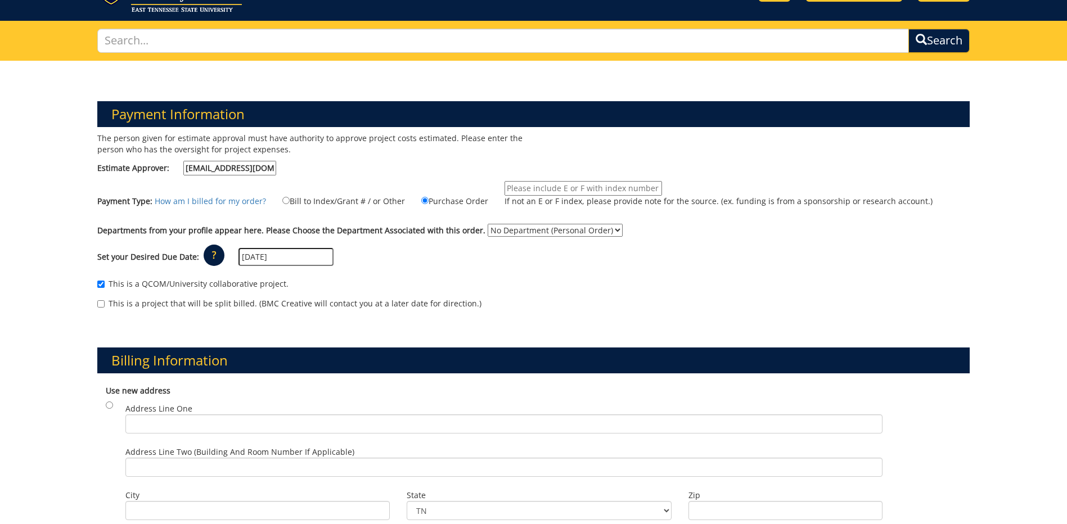
click at [540, 190] on input "If not an E or F index, please provide note for the source. (ex. funding is fro…" at bounding box center [584, 188] width 158 height 15
click at [308, 204] on label "Bill to Index/Grant # / or Other" at bounding box center [336, 201] width 137 height 12
click at [290, 204] on input "Bill to Index/Grant # / or Other" at bounding box center [285, 200] width 7 height 7
radio input "true"
click at [531, 186] on input "If not an E or F index, please provide note for the source. (ex. funding is fro…" at bounding box center [584, 188] width 158 height 15
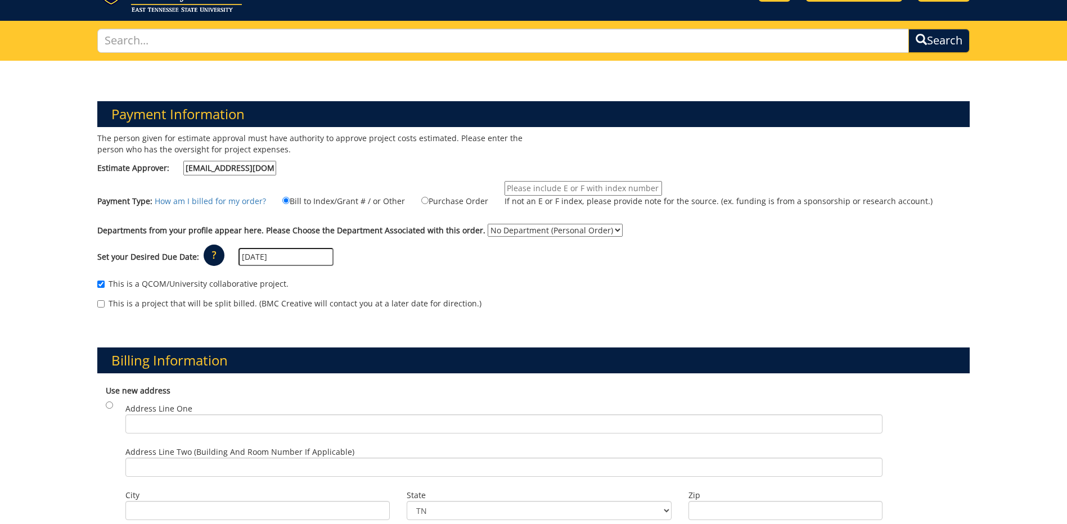
click at [604, 184] on input "If not an E or F index, please provide note for the source. (ex. funding is fro…" at bounding box center [584, 188] width 158 height 15
click at [582, 192] on input "If not an E or F index, please provide note for the source. (ex. funding is fro…" at bounding box center [584, 188] width 158 height 15
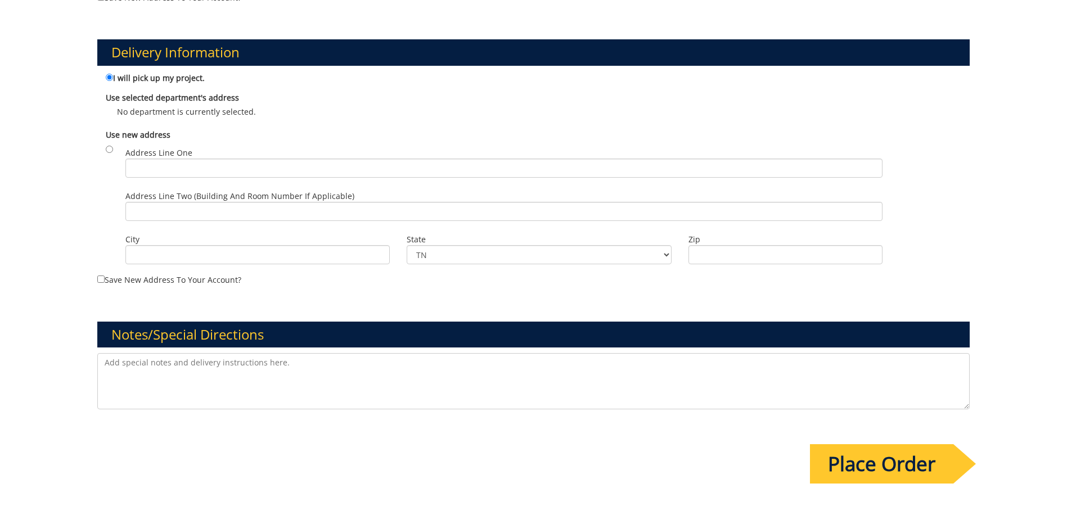
scroll to position [619, 0]
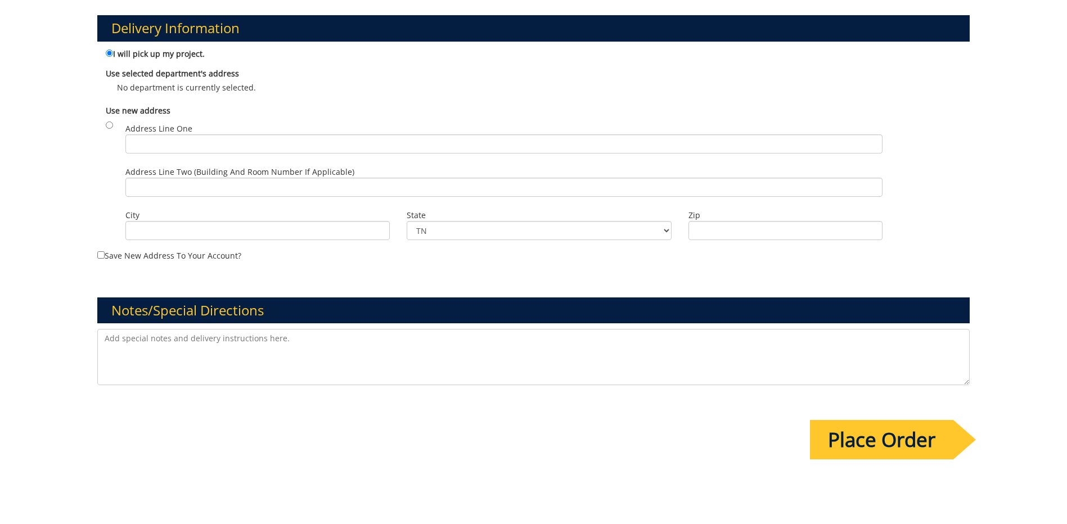
type input "E00706774"
click at [941, 449] on input "Place Order" at bounding box center [881, 439] width 143 height 39
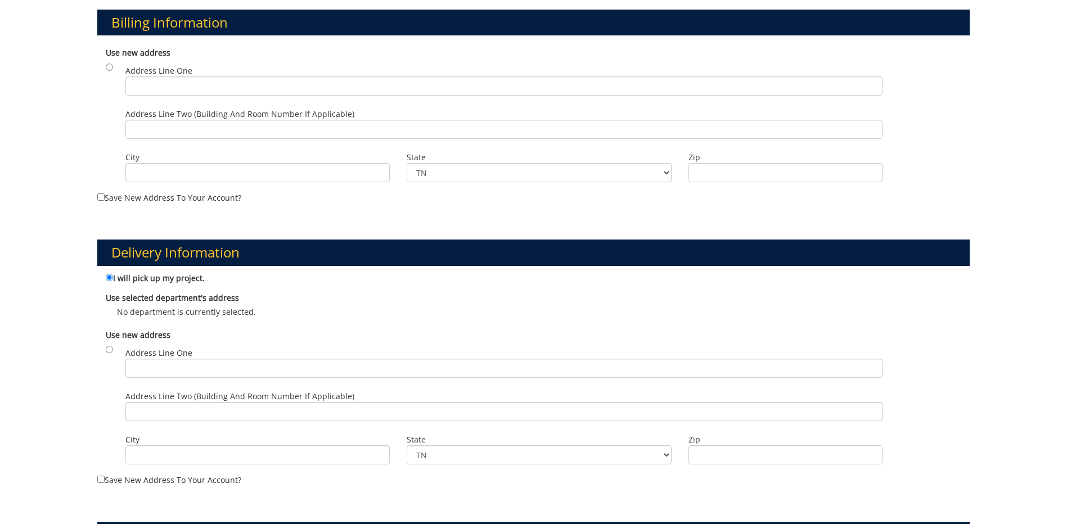
scroll to position [394, 0]
